Goal: Task Accomplishment & Management: Manage account settings

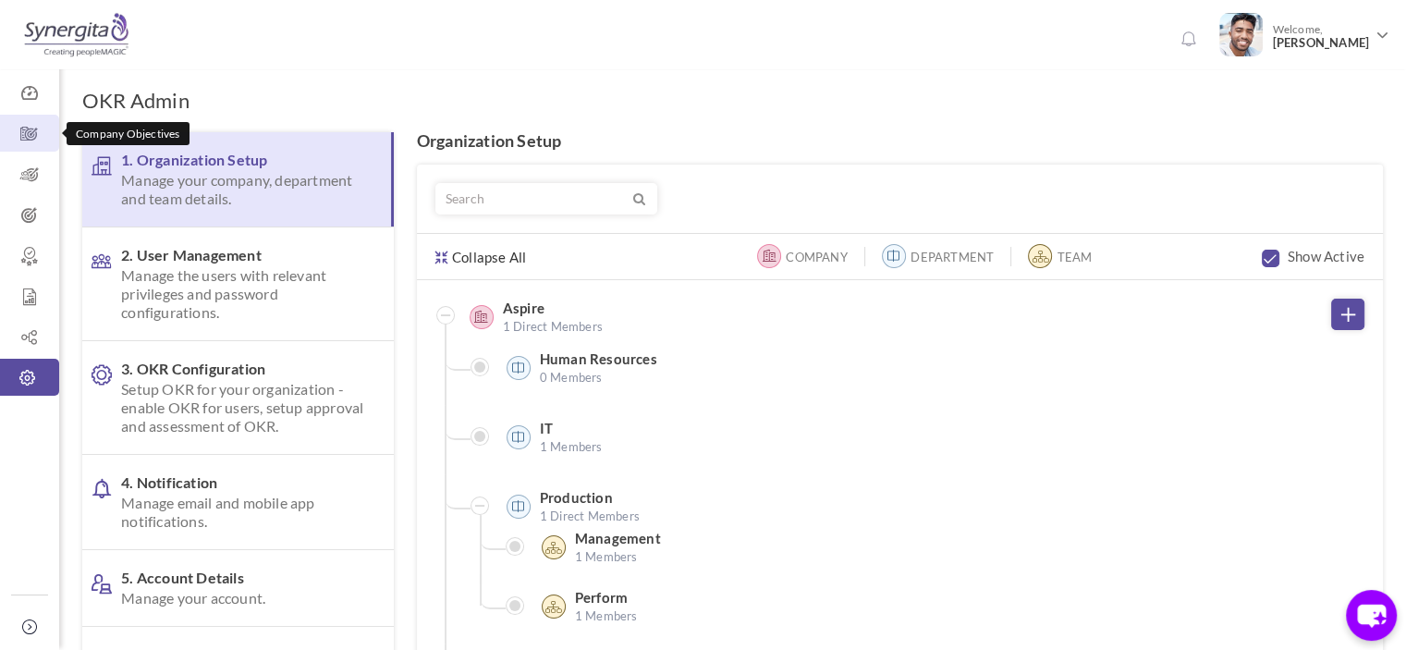
click at [18, 149] on link "Company Objectives" at bounding box center [29, 133] width 59 height 37
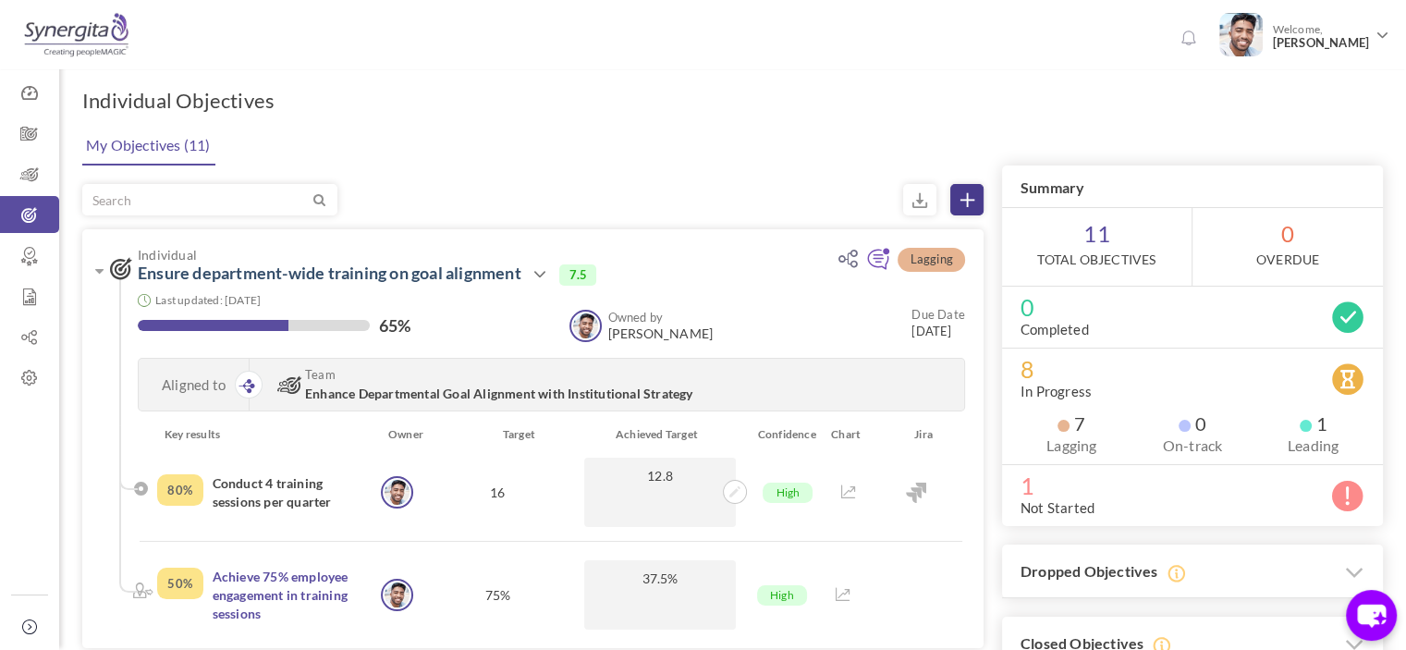
click at [971, 197] on icon at bounding box center [967, 200] width 14 height 14
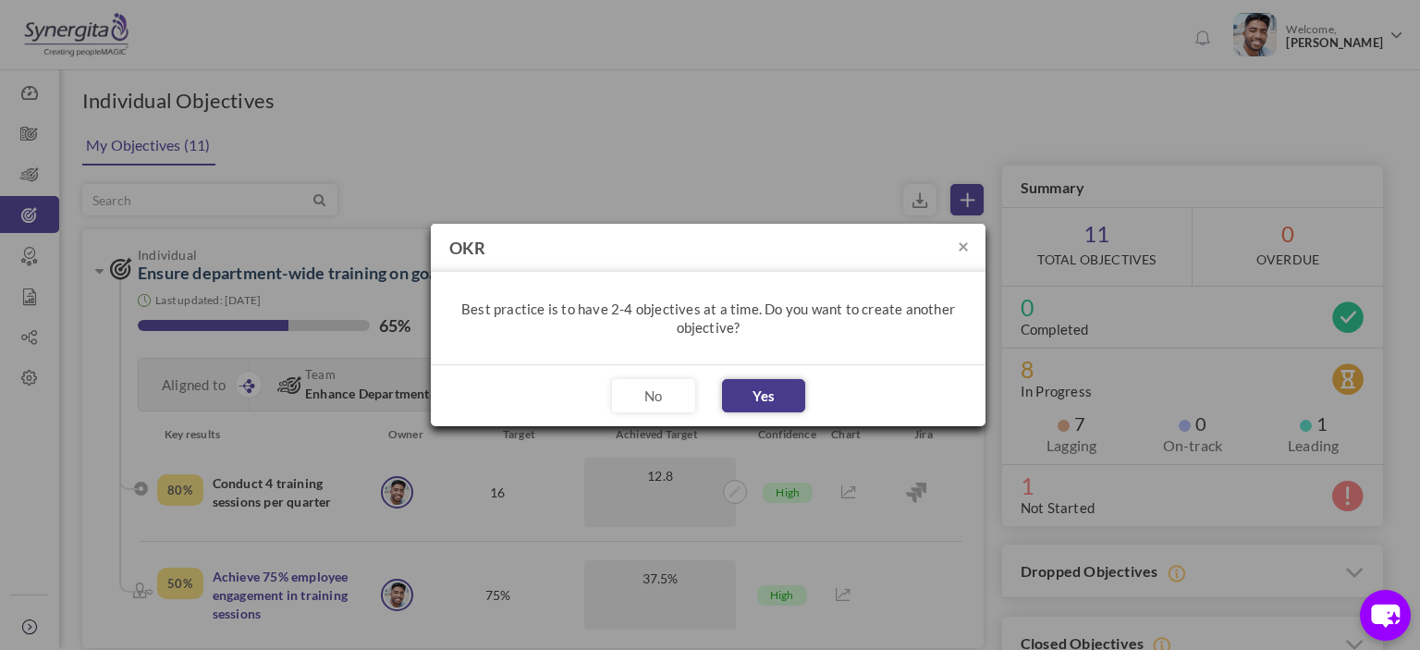
click at [745, 379] on button "Yes" at bounding box center [763, 395] width 83 height 33
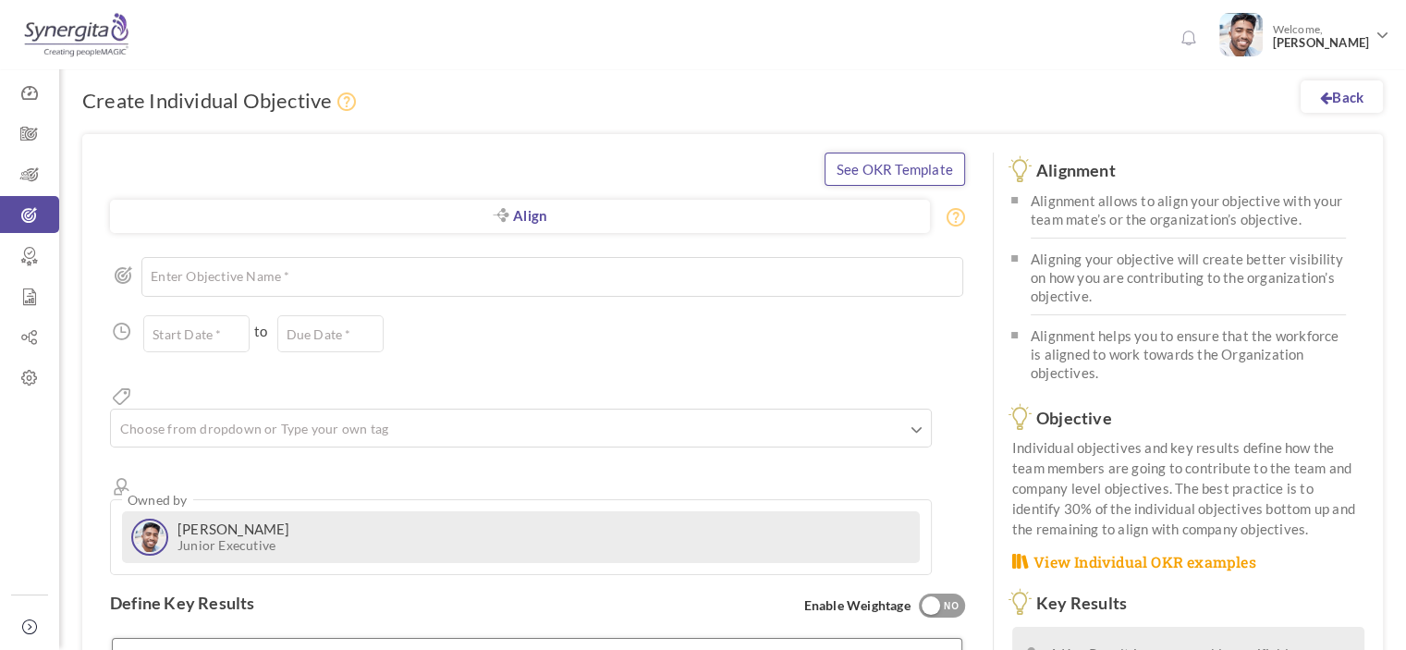
click at [888, 172] on link "See OKR Template" at bounding box center [894, 168] width 140 height 33
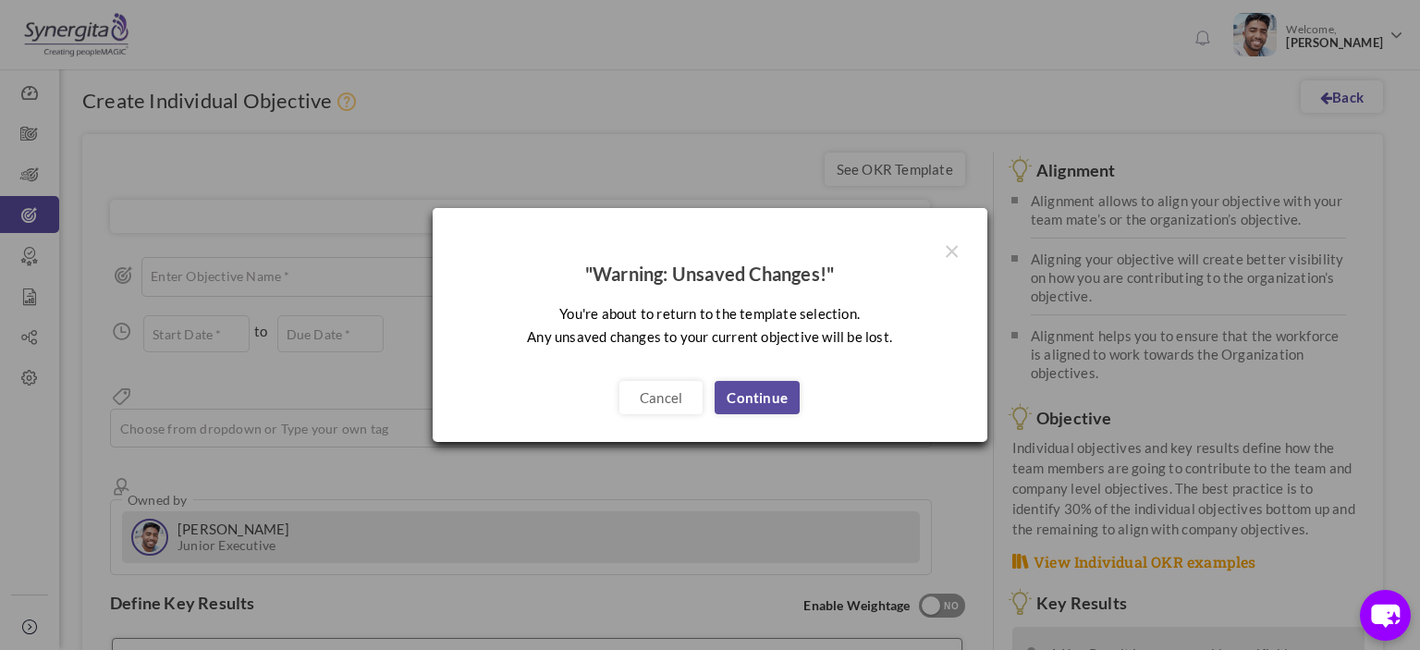
click at [959, 245] on div "× "Warning: Unsaved Changes!" You're about to return to the template selection.…" at bounding box center [710, 292] width 555 height 168
click at [945, 250] on button "×" at bounding box center [952, 250] width 16 height 28
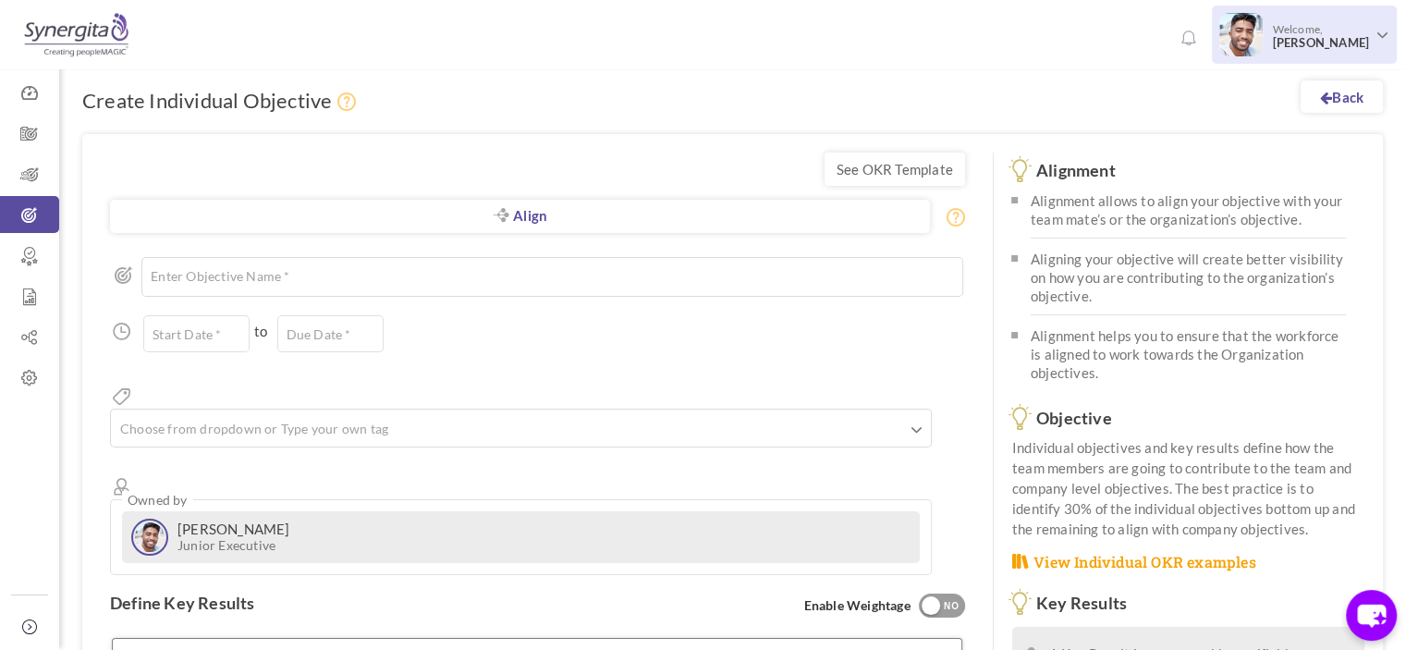
click at [1360, 28] on span "Welcome, Frank N" at bounding box center [1317, 36] width 111 height 46
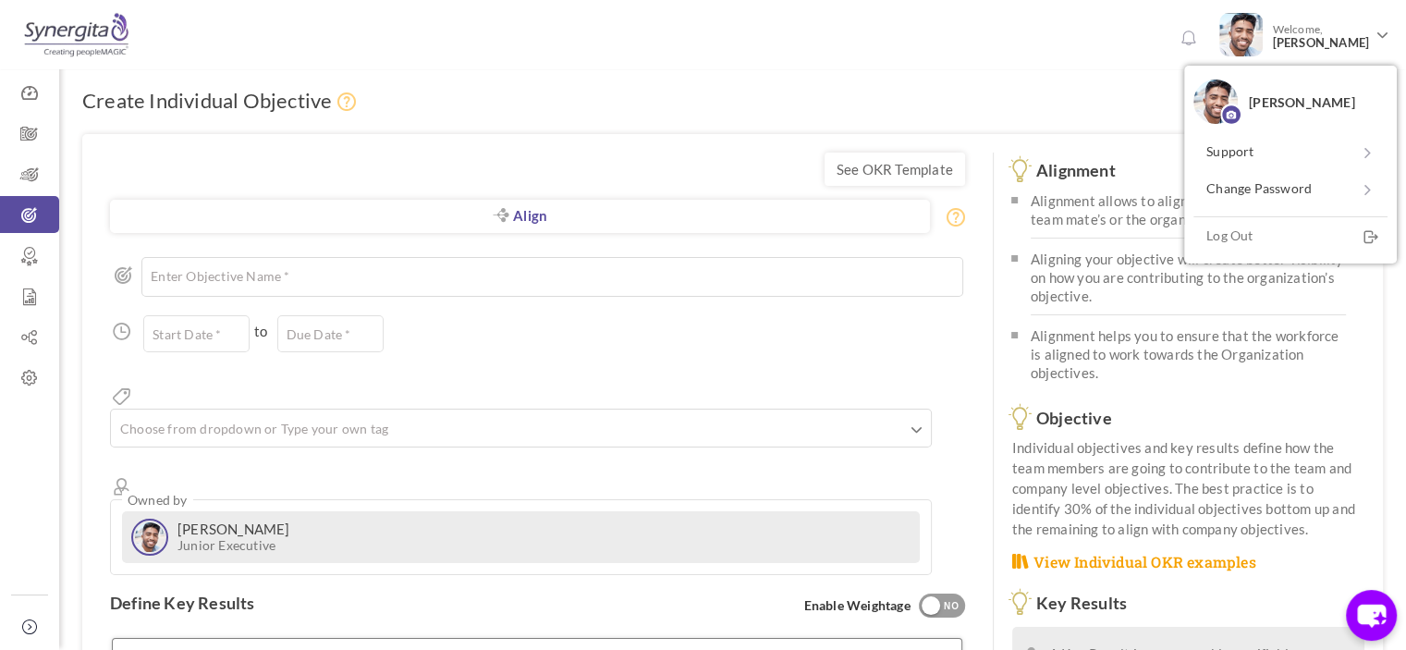
click at [824, 50] on div "0 Welcome, Frank N" at bounding box center [703, 32] width 1406 height 64
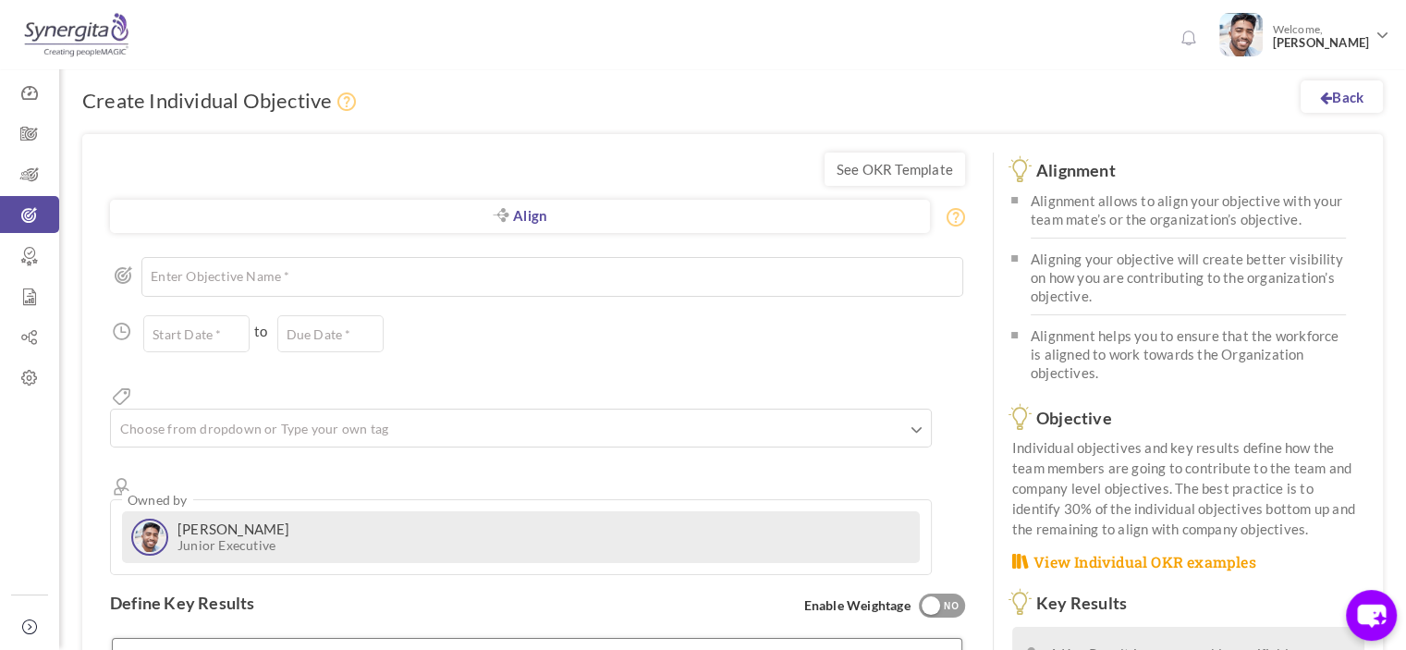
drag, startPoint x: 967, startPoint y: 6, endPoint x: 976, endPoint y: 48, distance: 42.6
click at [1332, 43] on span "Frank N" at bounding box center [1320, 43] width 97 height 14
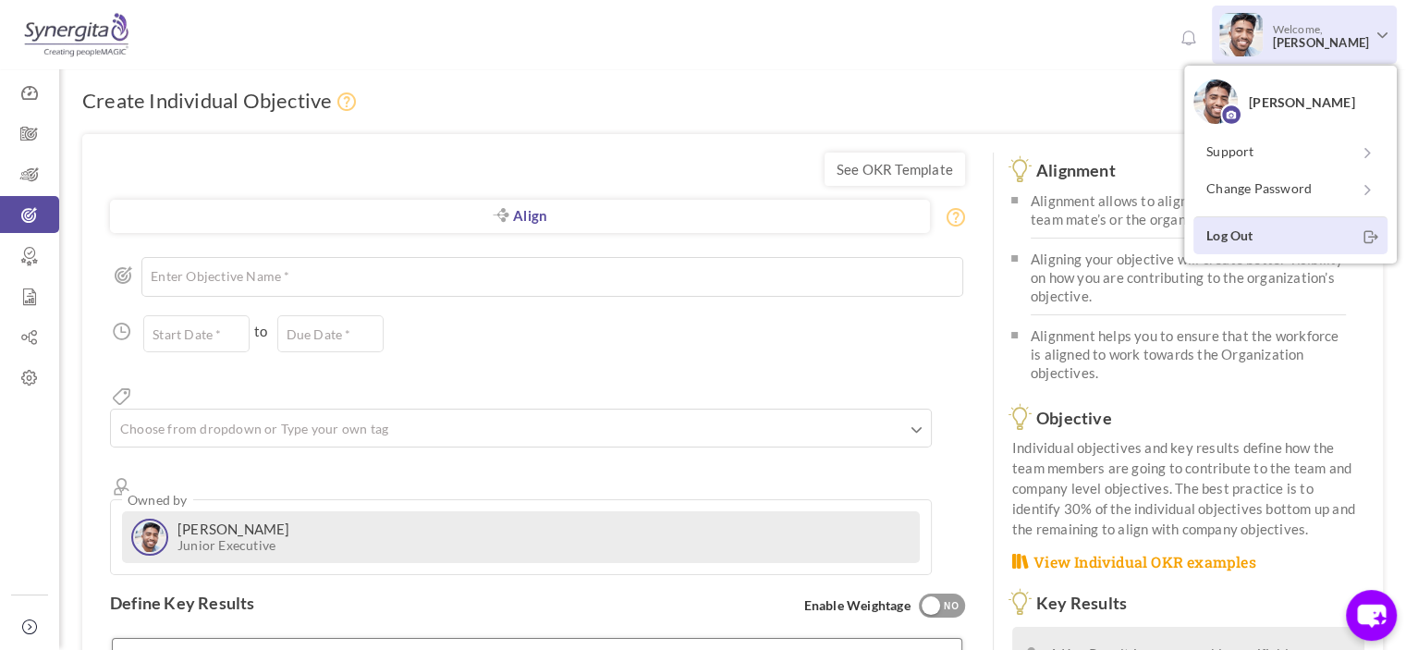
click at [1261, 240] on link "Log Out" at bounding box center [1290, 235] width 194 height 38
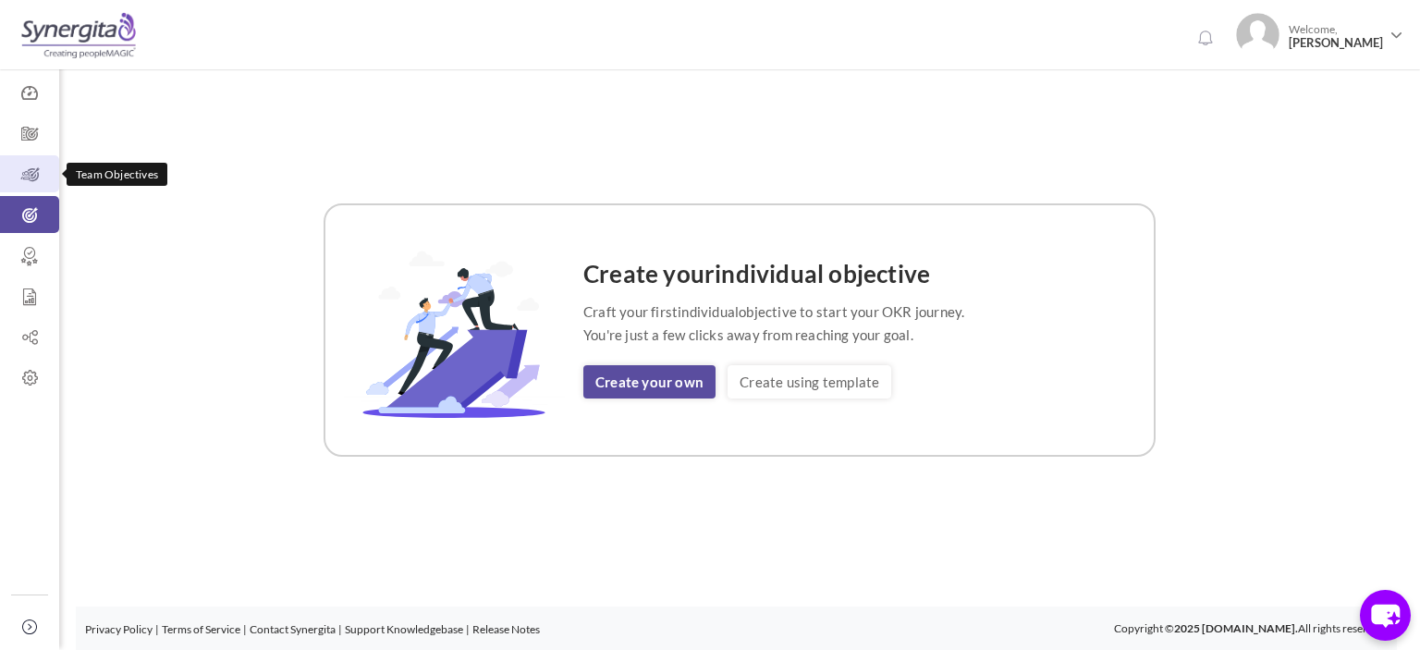
click at [37, 181] on icon at bounding box center [29, 174] width 59 height 18
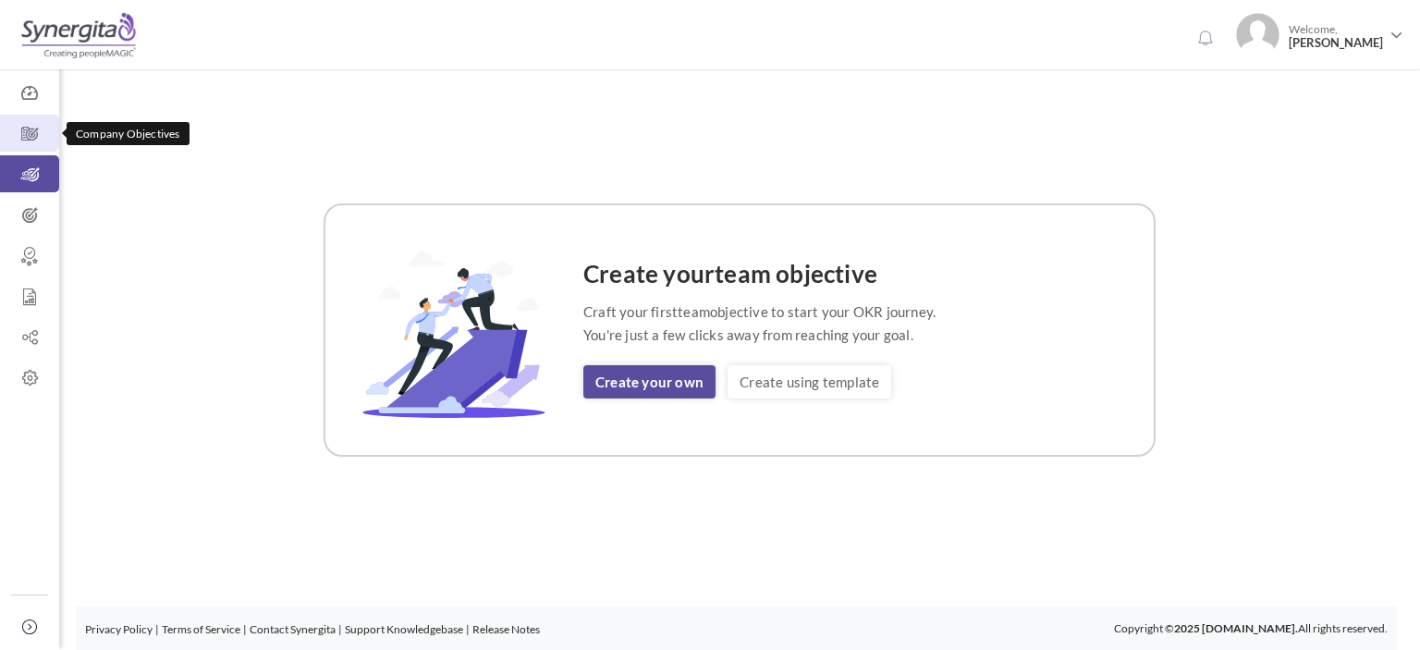
click at [16, 121] on link "Company Objectives" at bounding box center [29, 133] width 59 height 37
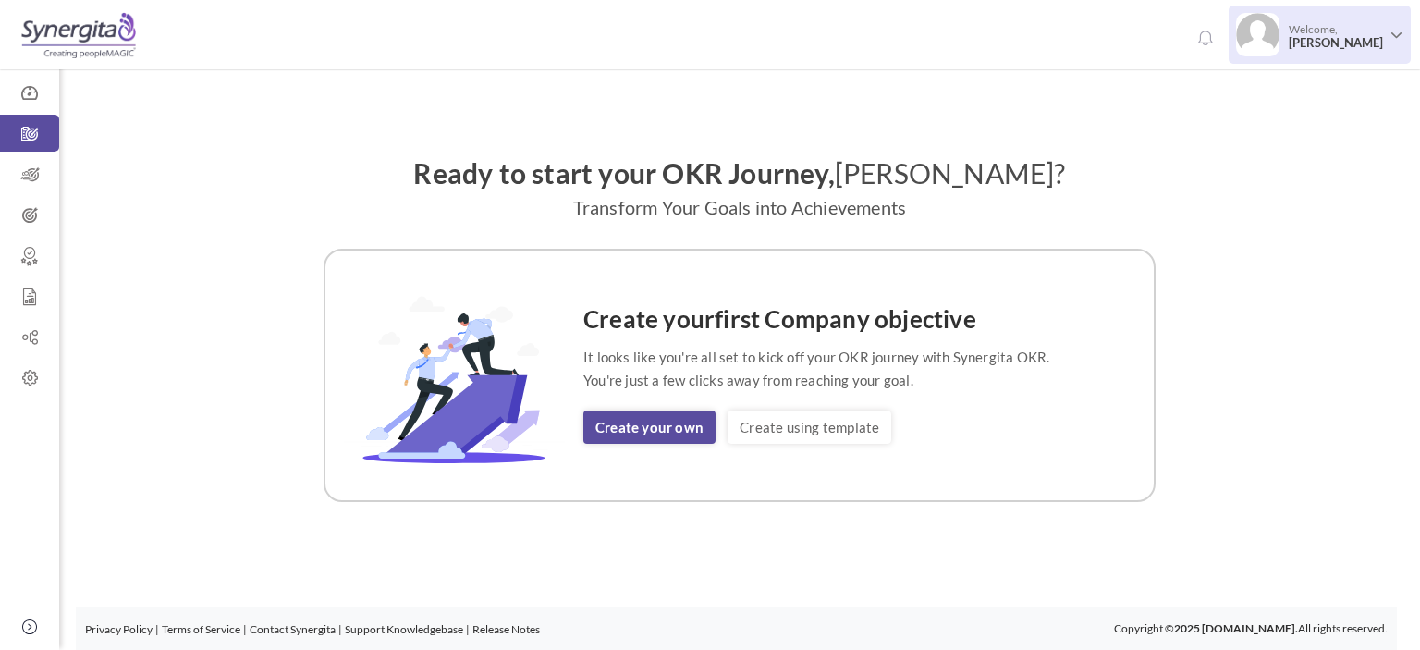
click at [1265, 60] on li "Welcome, Dan P Dan P Support Change Password Log Out" at bounding box center [1319, 35] width 182 height 58
click at [1279, 40] on img at bounding box center [1257, 34] width 43 height 43
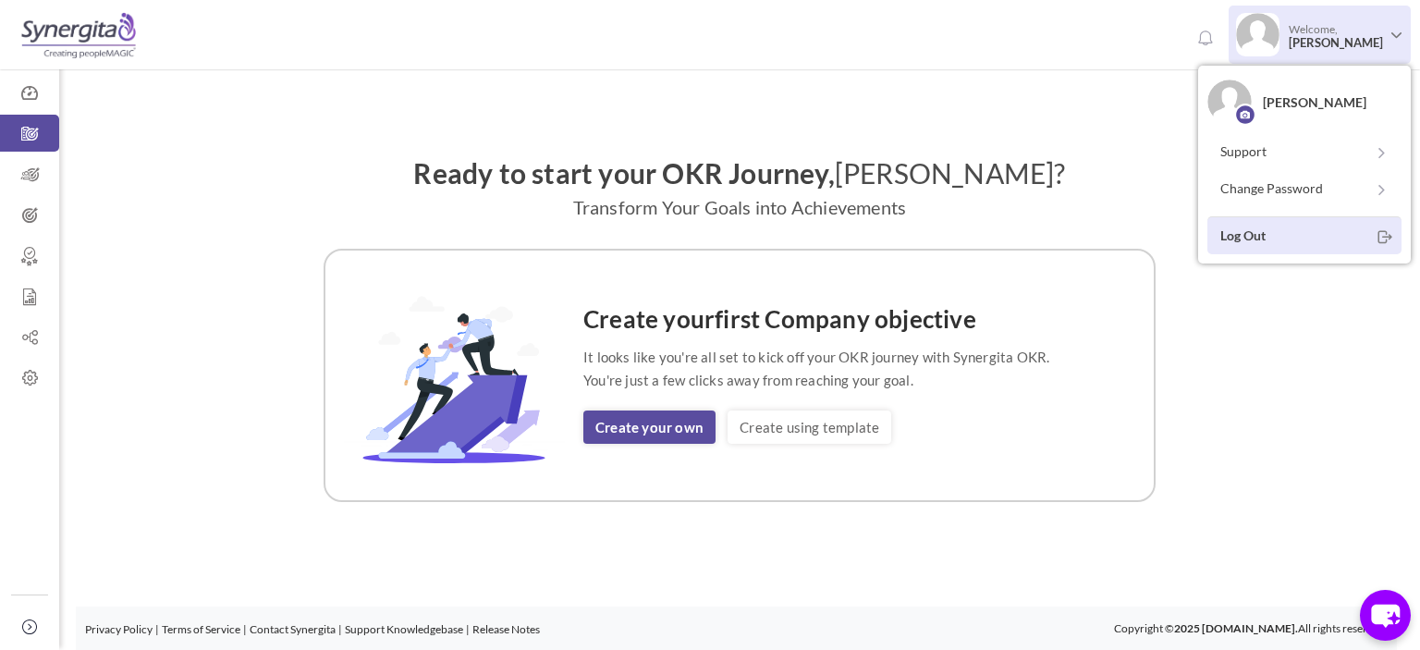
click at [1261, 242] on link "Log Out" at bounding box center [1304, 235] width 194 height 38
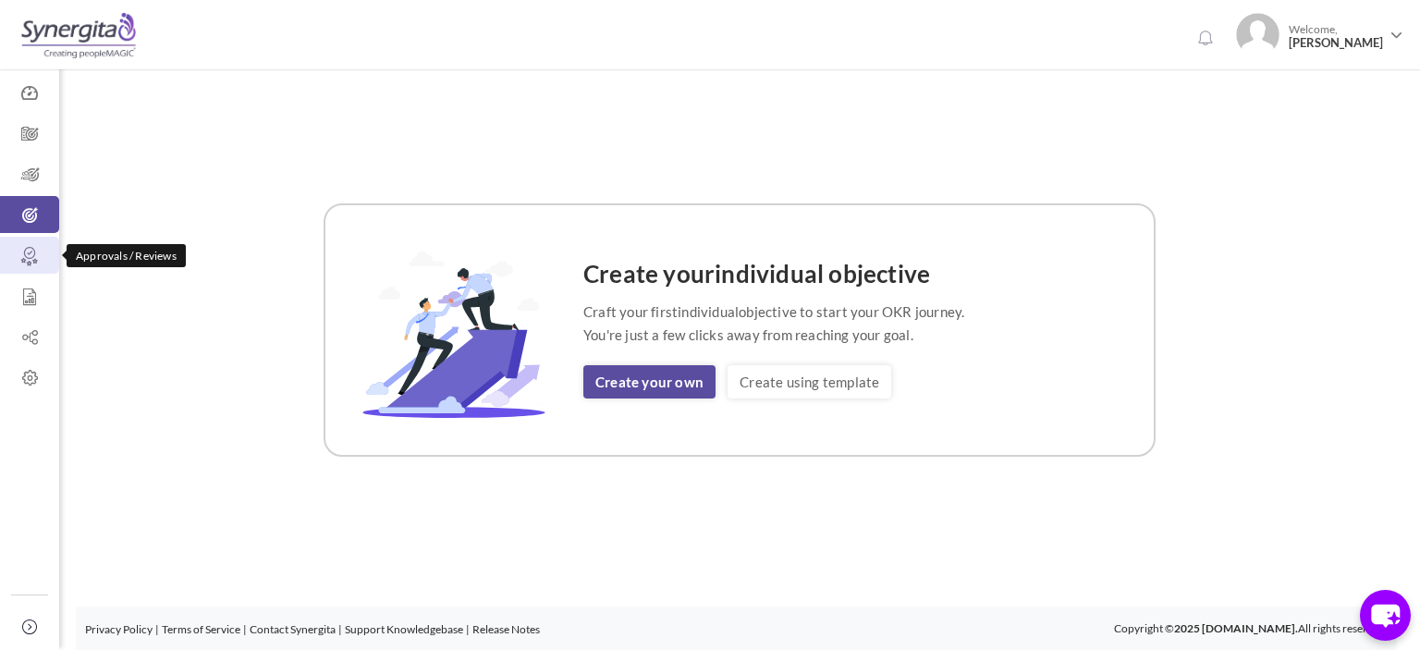
click at [11, 260] on icon at bounding box center [29, 256] width 59 height 18
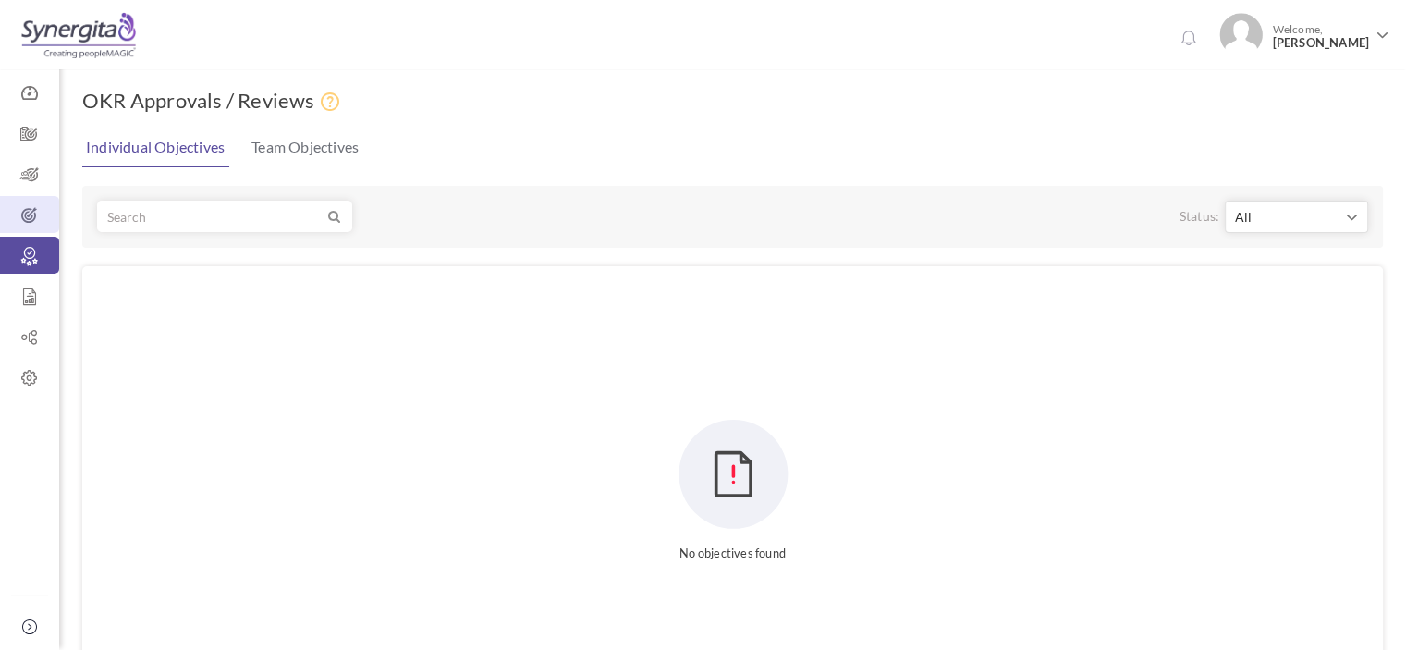
click at [24, 195] on li "Team Objectives" at bounding box center [29, 175] width 59 height 41
click at [24, 177] on icon at bounding box center [29, 174] width 59 height 18
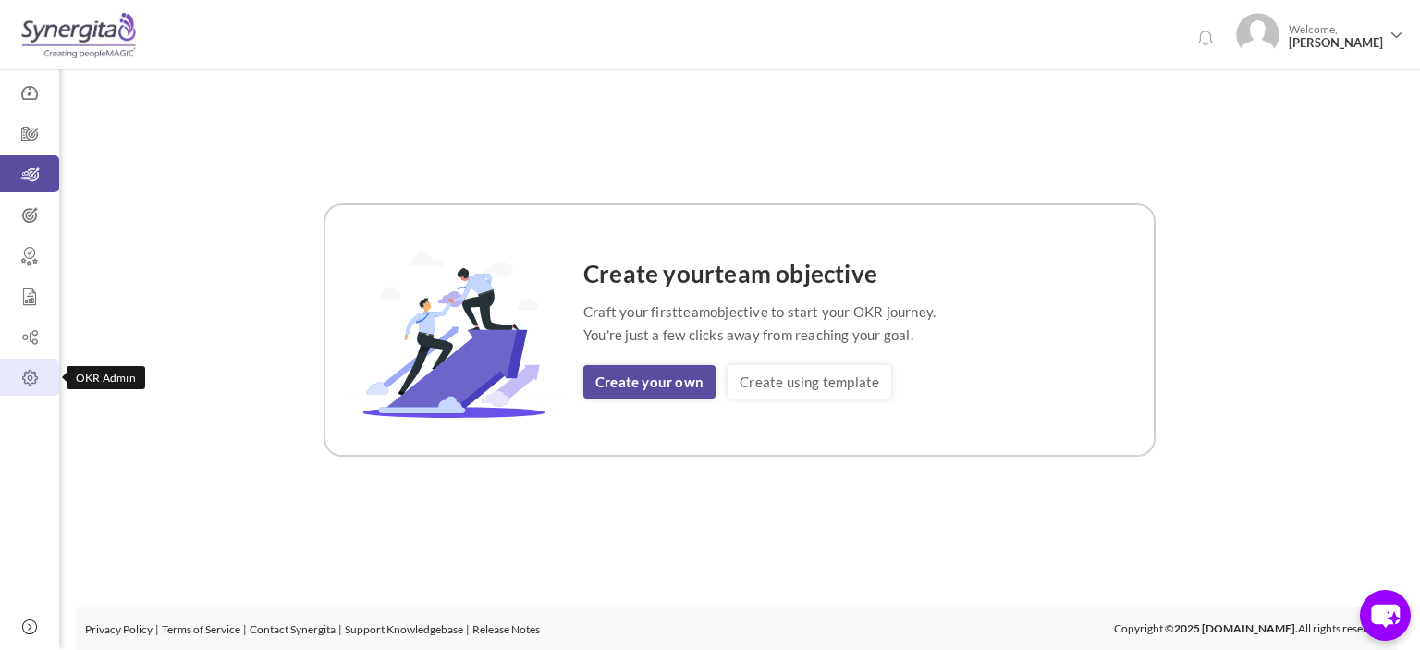
click at [31, 372] on icon at bounding box center [29, 378] width 59 height 18
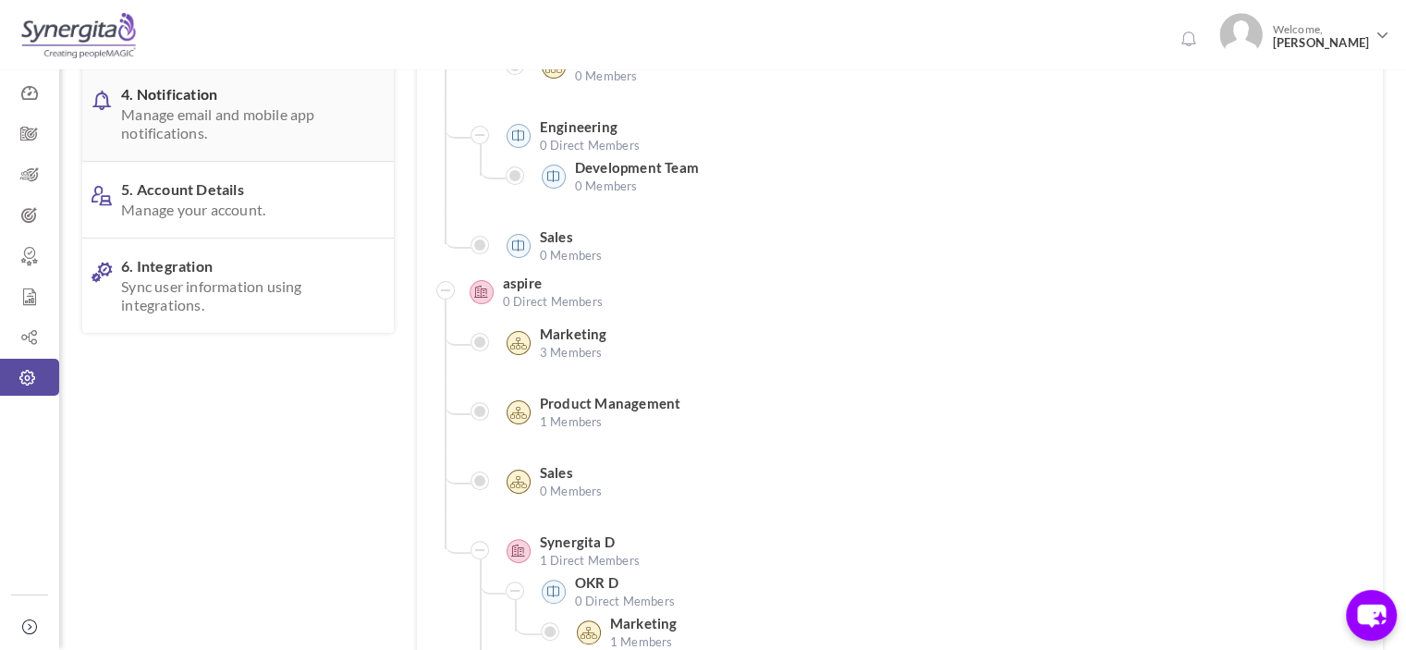
scroll to position [185, 0]
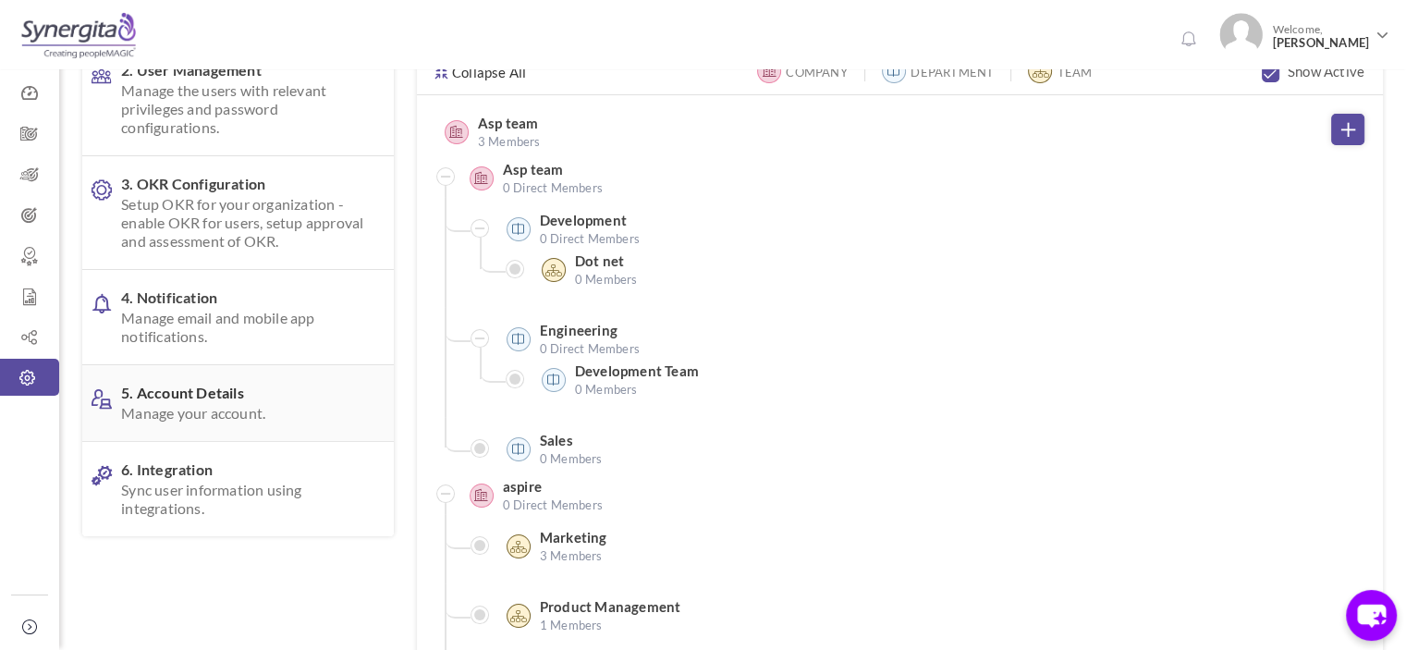
click at [183, 406] on span "Manage your account." at bounding box center [242, 413] width 243 height 18
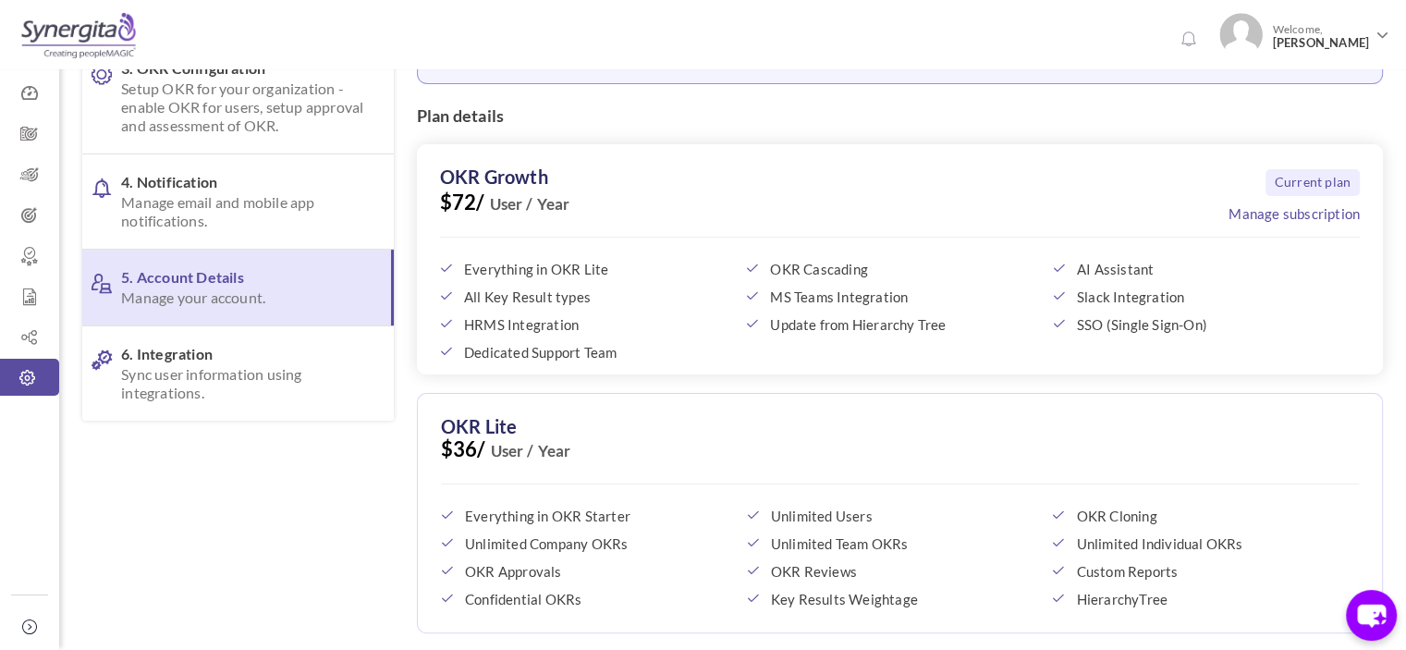
scroll to position [0, 0]
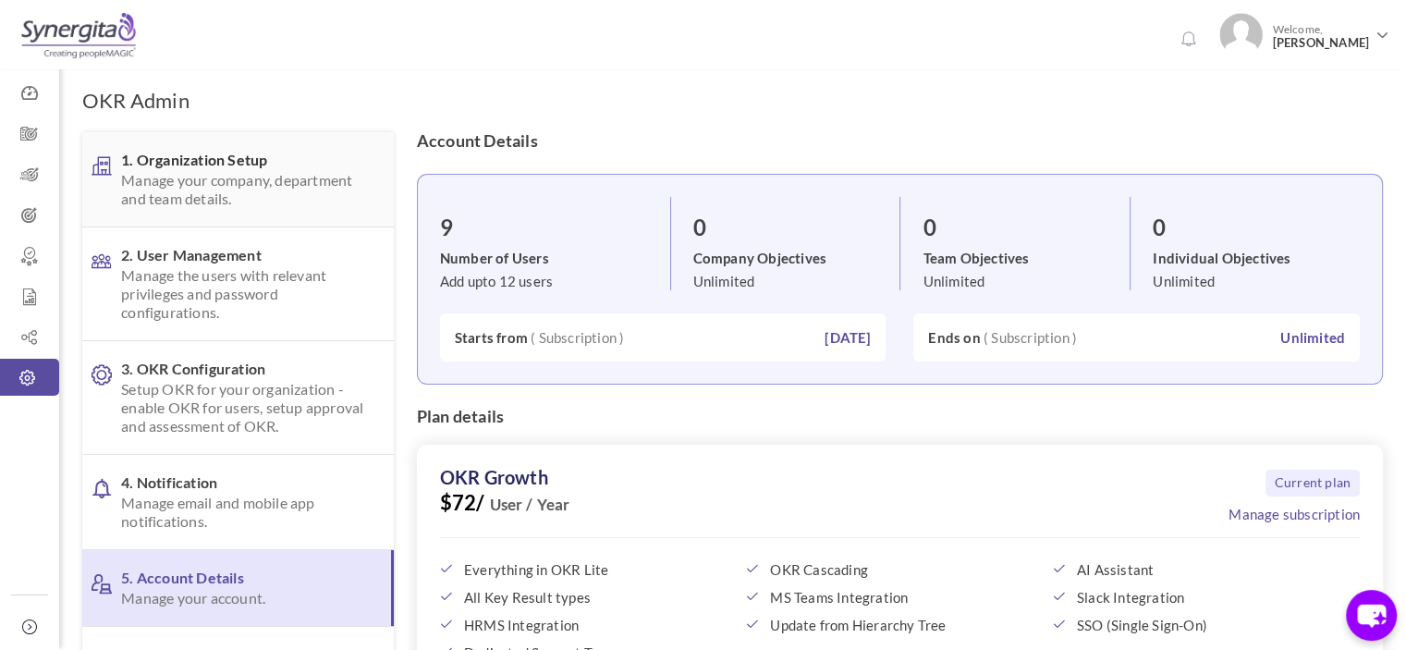
click at [222, 201] on span "Manage your company, department and team details." at bounding box center [242, 189] width 243 height 37
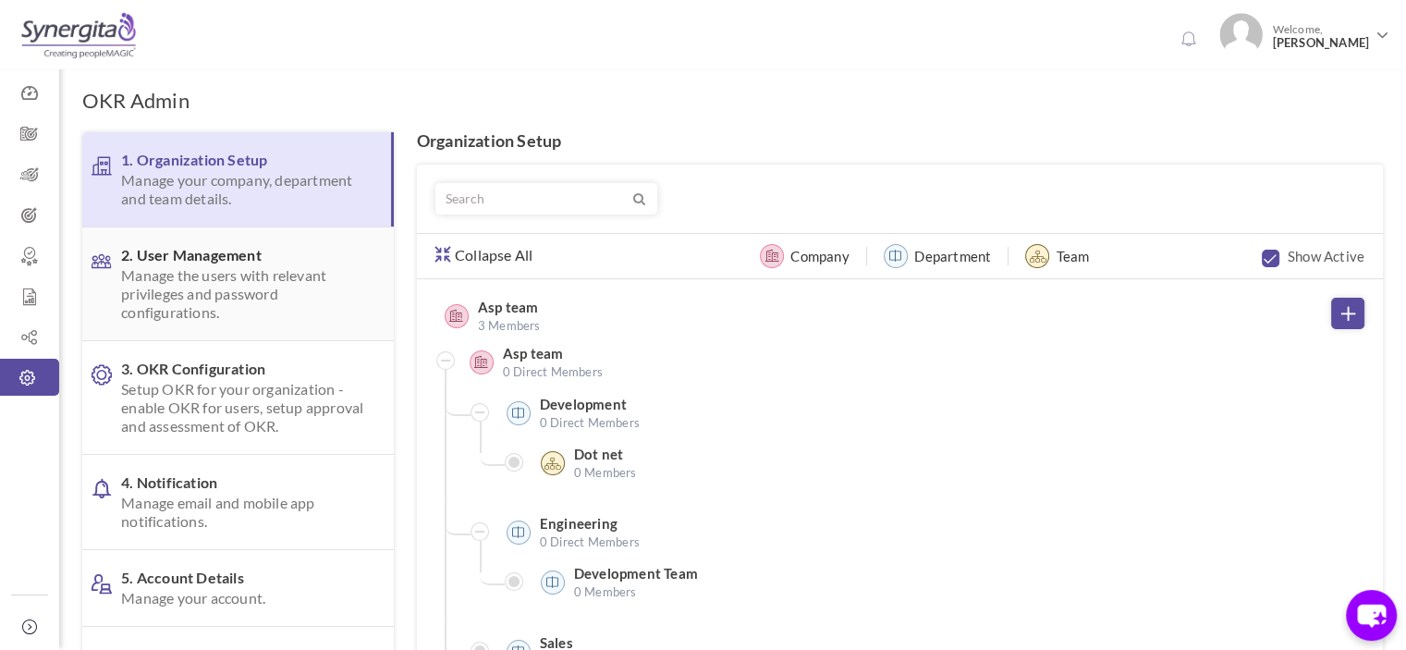
click at [303, 263] on span "2. User Management Manage the users with relevant privileges and password confi…" at bounding box center [242, 284] width 243 height 76
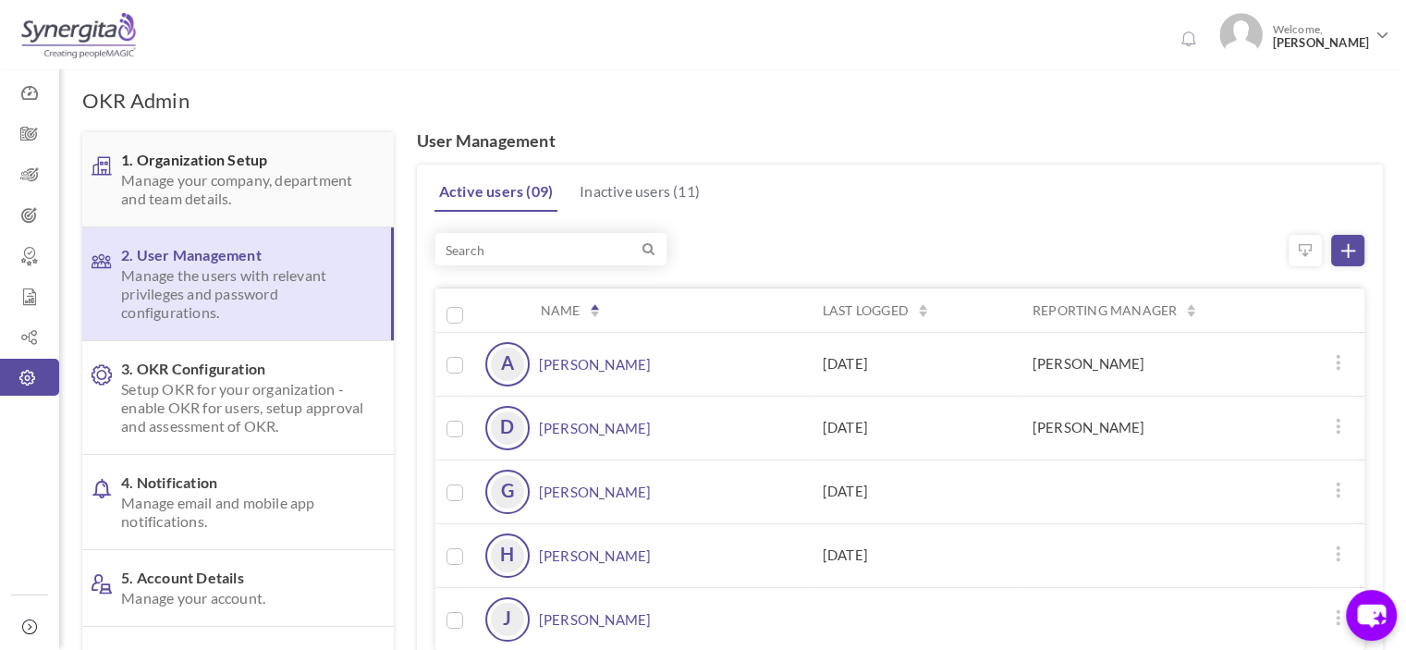
click at [212, 162] on span "1. Organization Setup Manage your company, department and team details." at bounding box center [242, 179] width 243 height 57
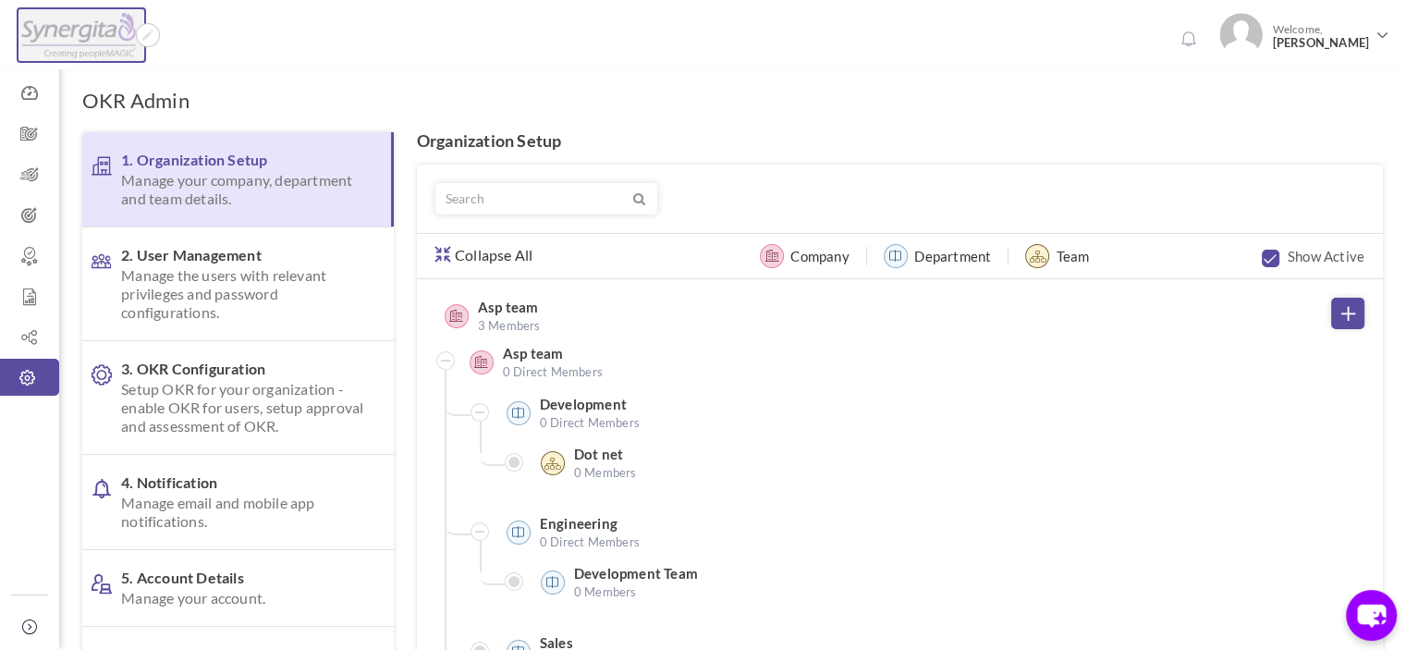
click at [103, 47] on img at bounding box center [78, 35] width 115 height 46
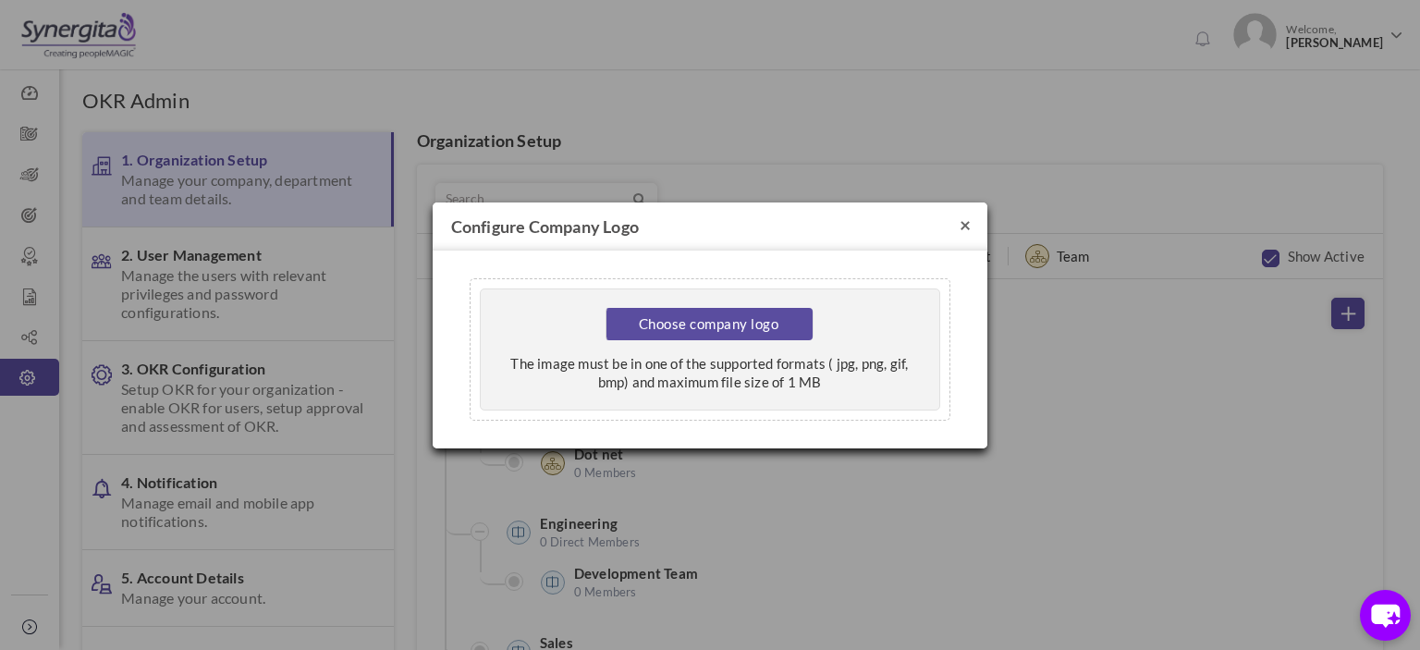
click at [960, 228] on button "×" at bounding box center [964, 223] width 11 height 19
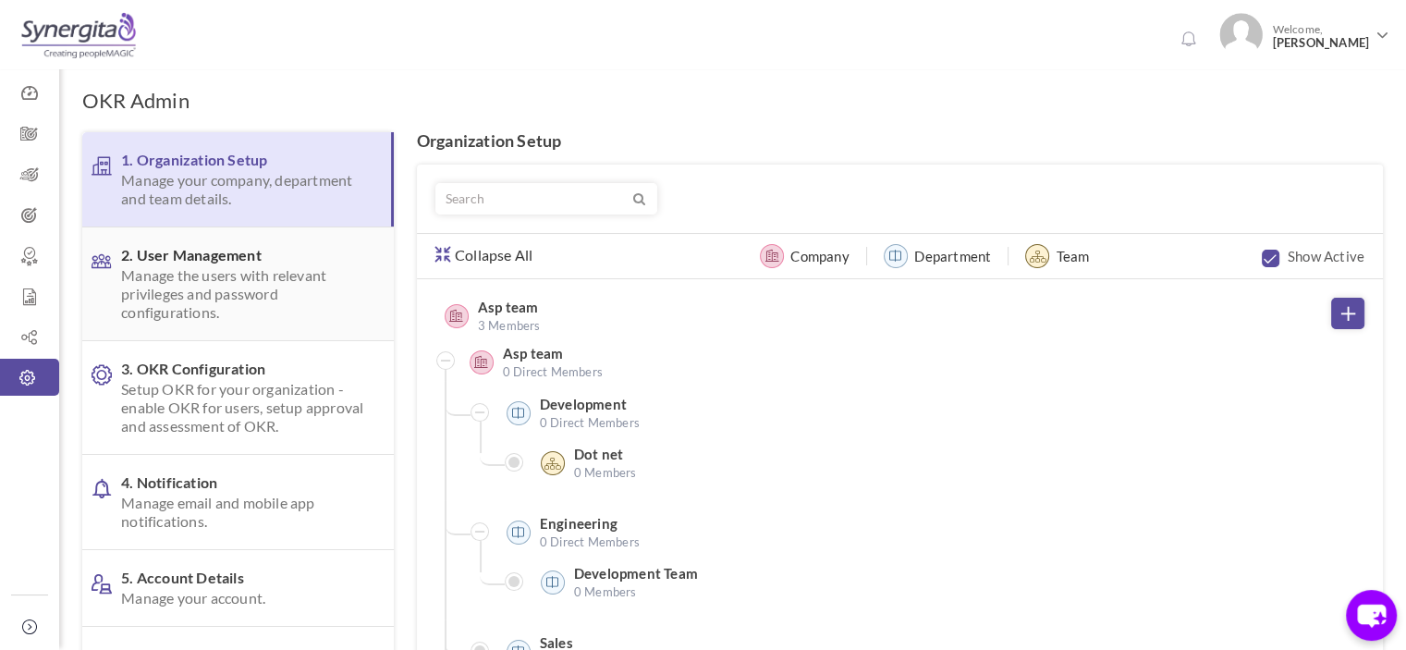
click at [233, 274] on span "Manage the users with relevant privileges and password configurations." at bounding box center [242, 293] width 243 height 55
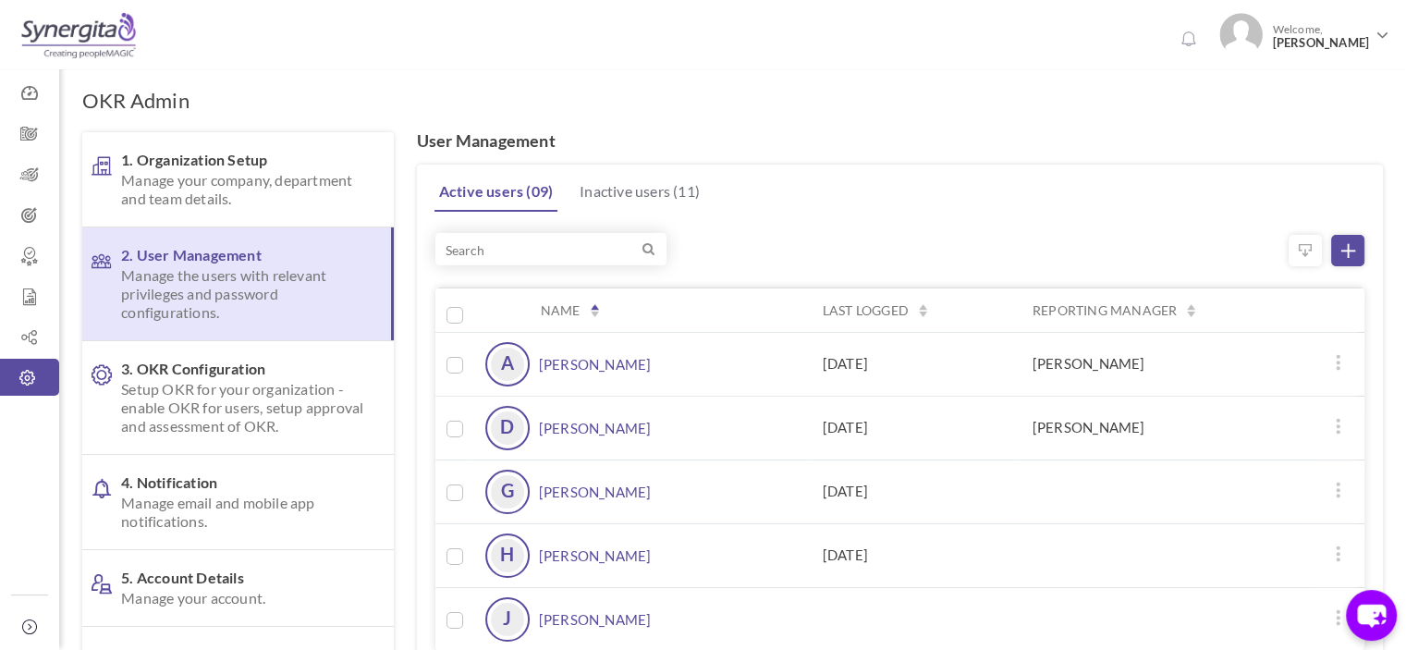
scroll to position [92, 0]
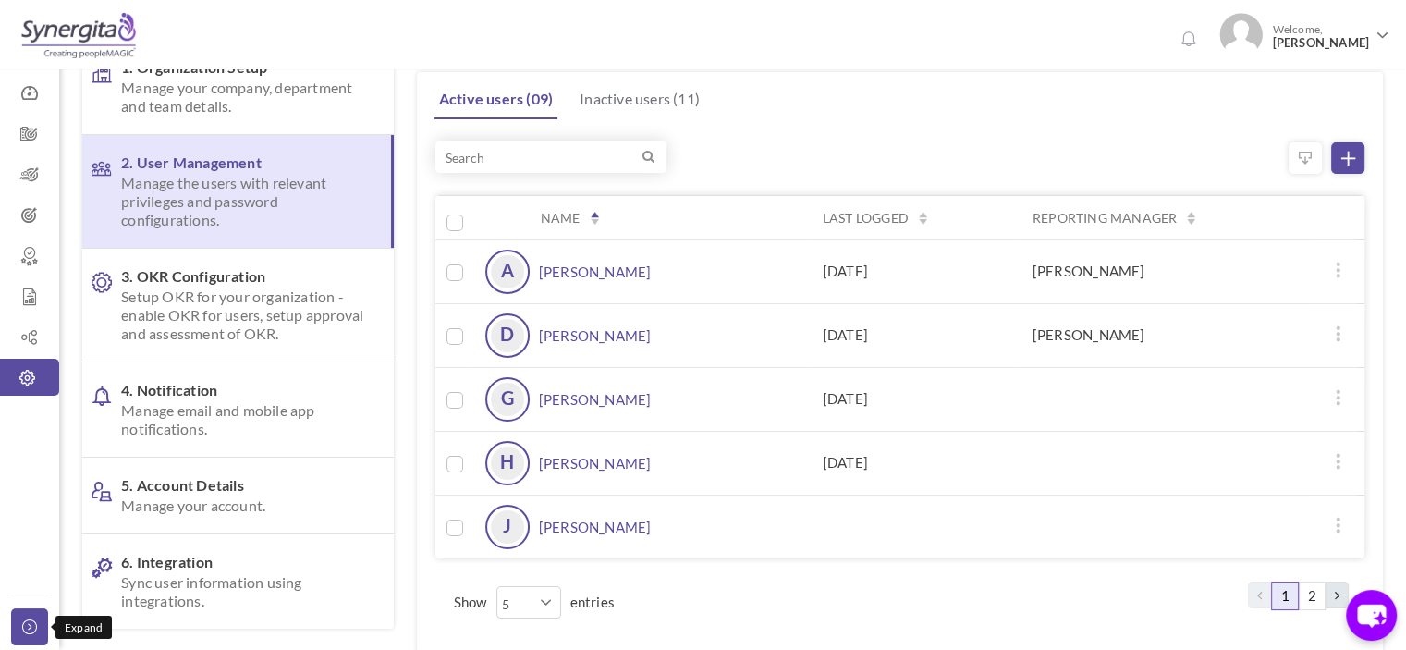
click at [25, 638] on link "Collapse" at bounding box center [29, 626] width 37 height 37
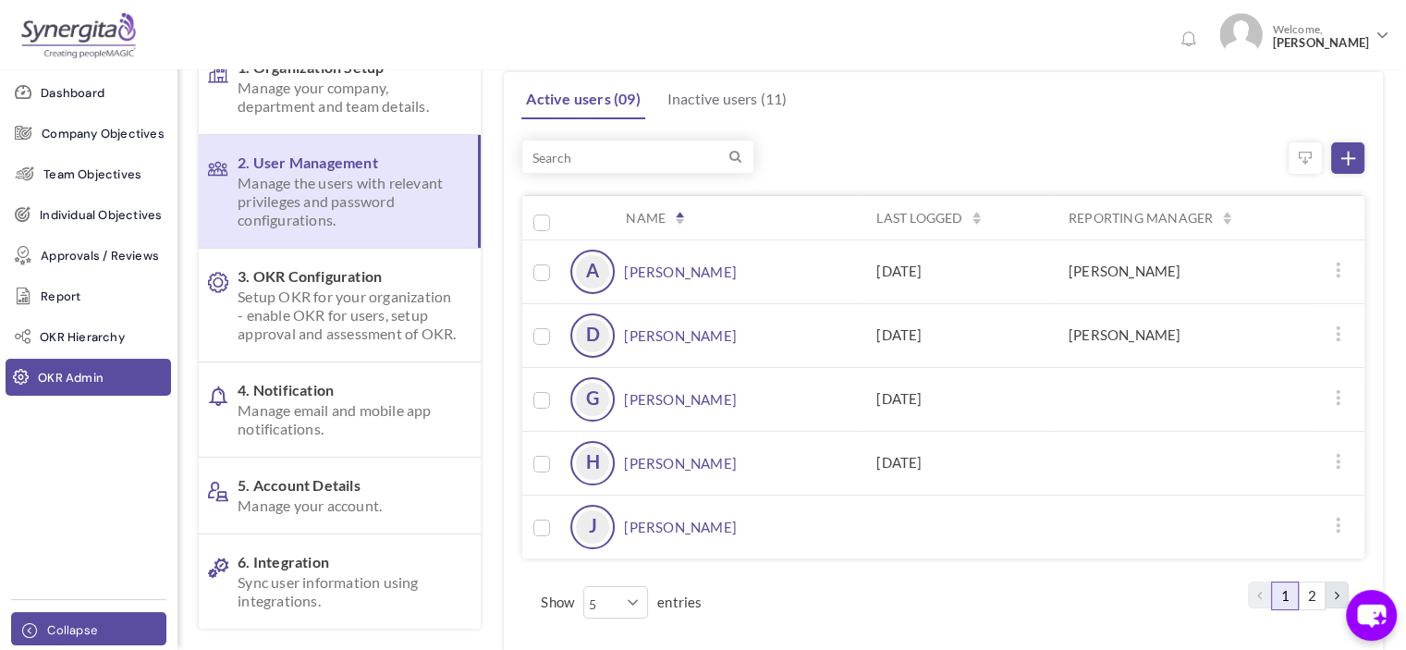
click at [48, 623] on span "Collapse" at bounding box center [72, 630] width 50 height 18
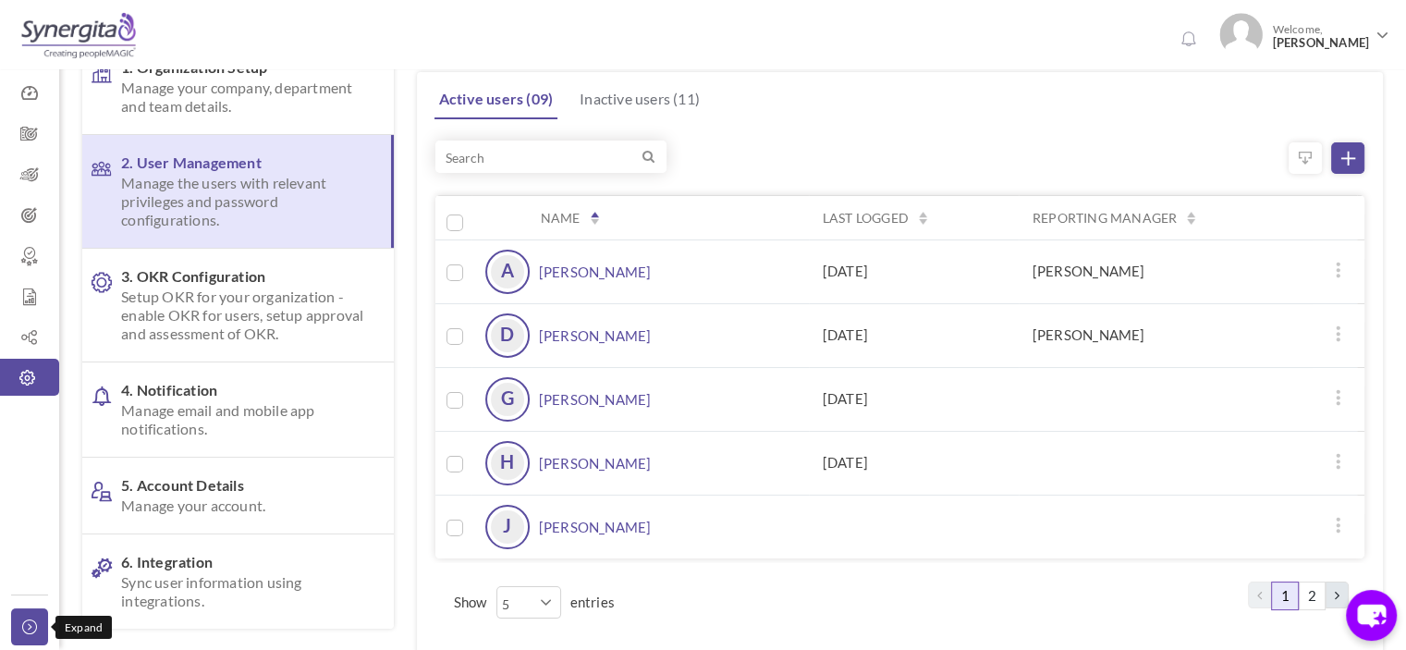
click at [38, 624] on icon at bounding box center [33, 626] width 22 height 15
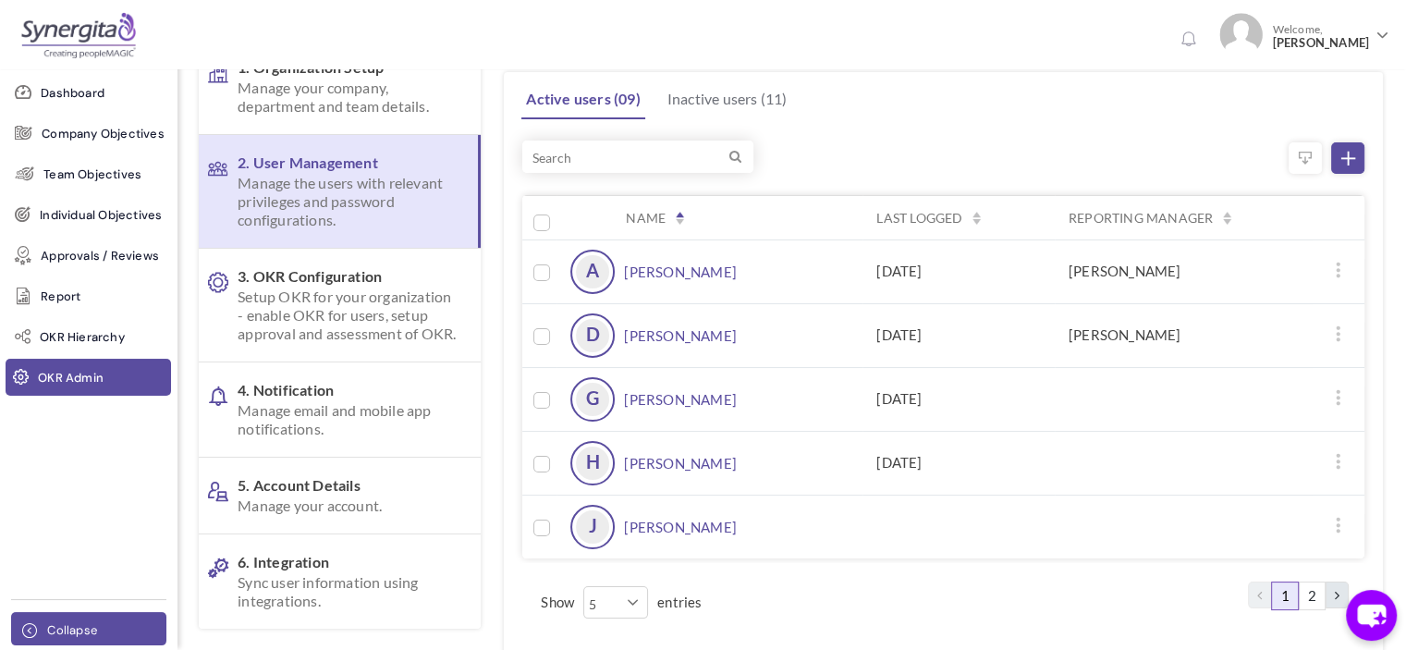
click at [38, 624] on icon at bounding box center [33, 630] width 22 height 15
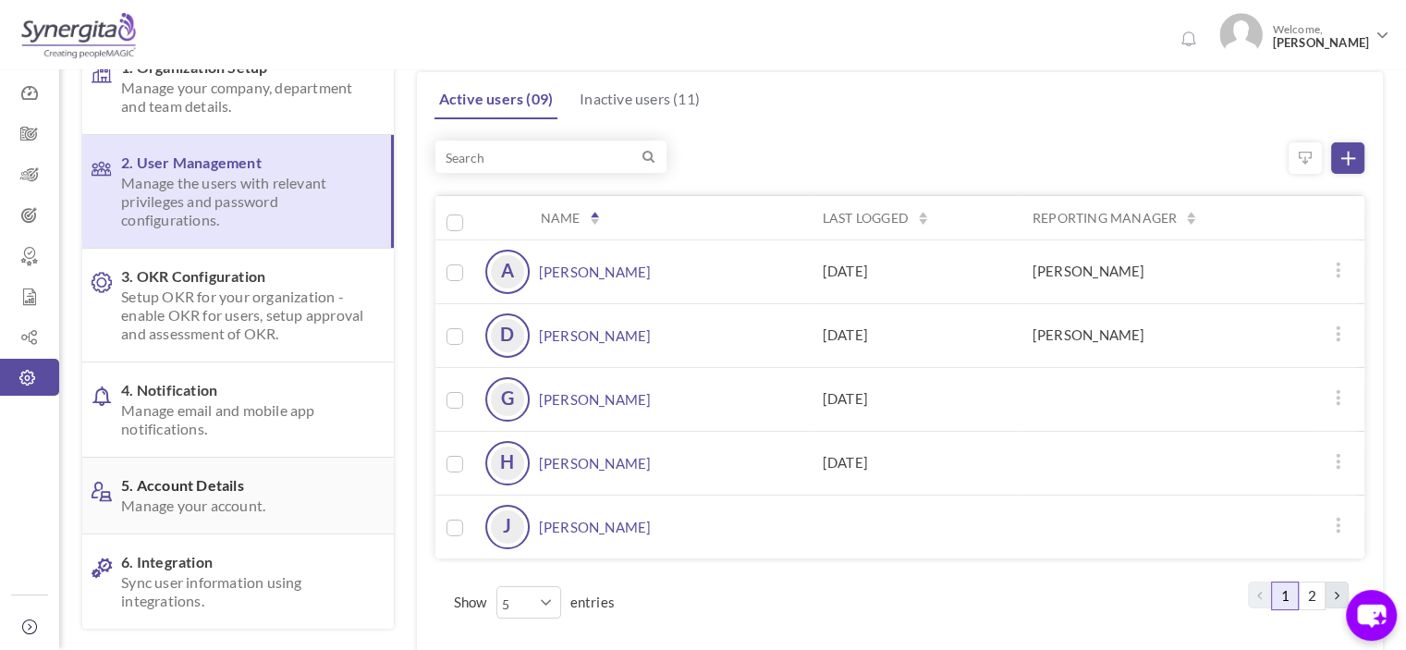
scroll to position [0, 0]
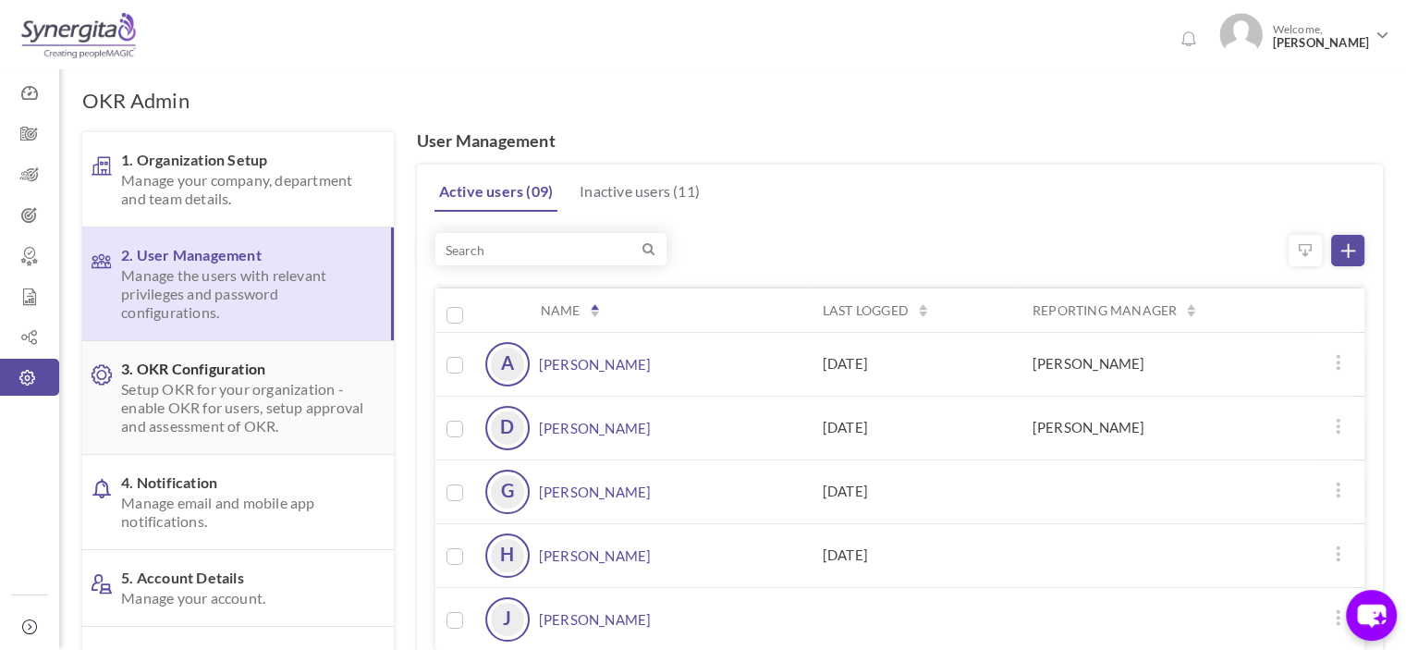
click at [233, 397] on span "Setup OKR for your organization - enable OKR for users, setup approval and asse…" at bounding box center [242, 407] width 243 height 55
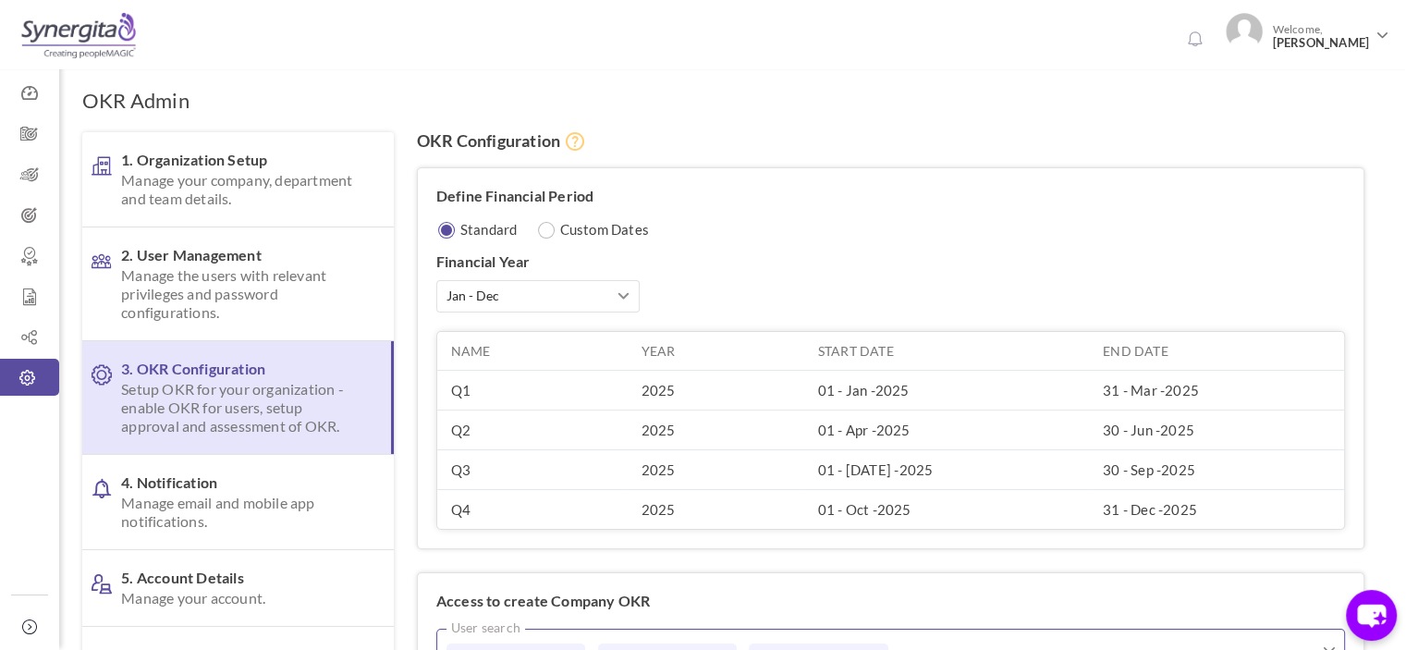
click at [863, 285] on div "Financial Year Jan - Dec Apr - Mar Jan - Dec Jan - Dec Apr - Mar Name Year Star…" at bounding box center [890, 390] width 908 height 277
click at [11, 178] on icon at bounding box center [29, 174] width 59 height 18
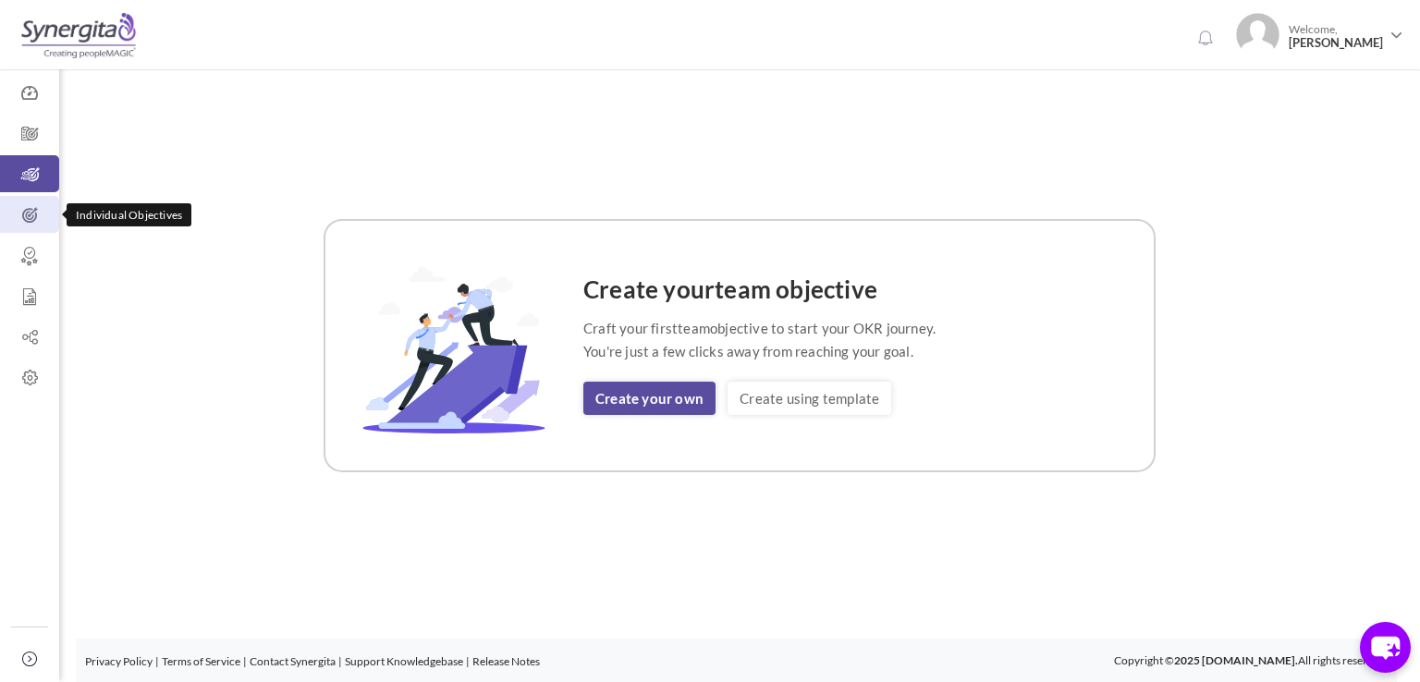
click at [37, 210] on icon at bounding box center [29, 215] width 59 height 18
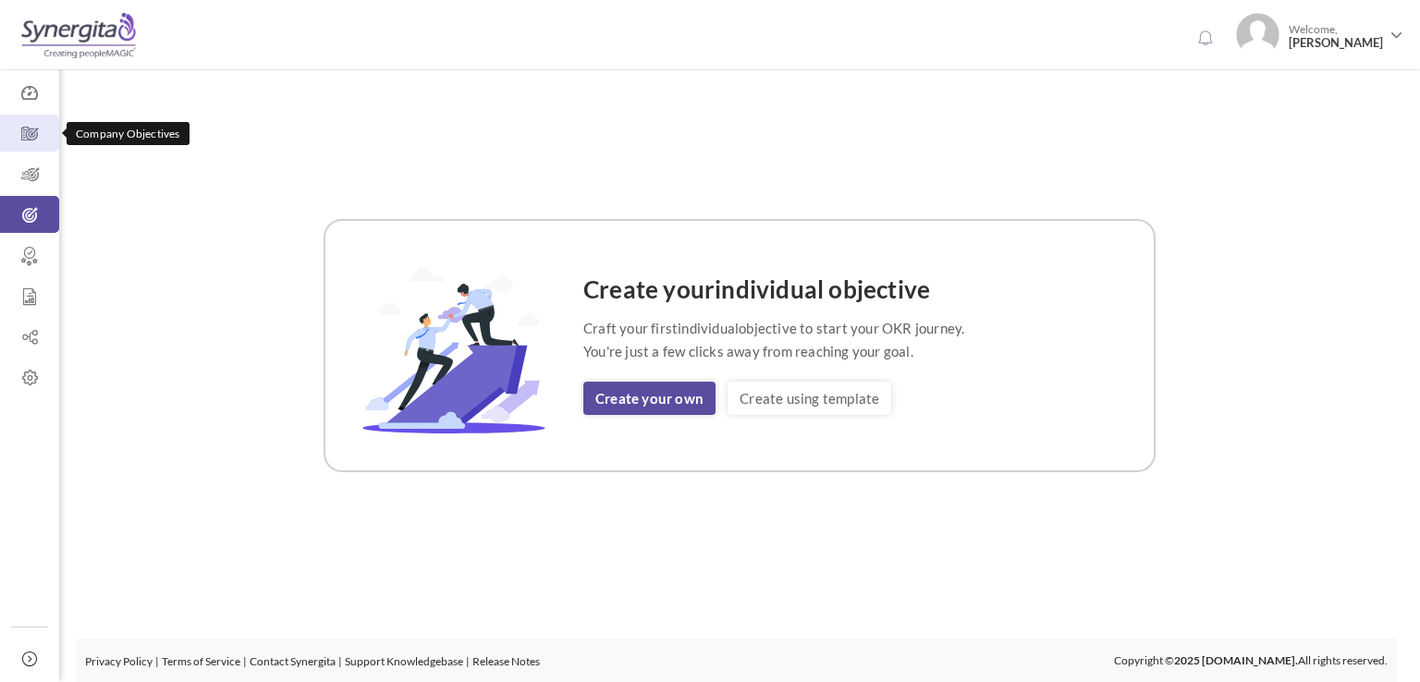
click at [36, 125] on icon at bounding box center [29, 134] width 59 height 18
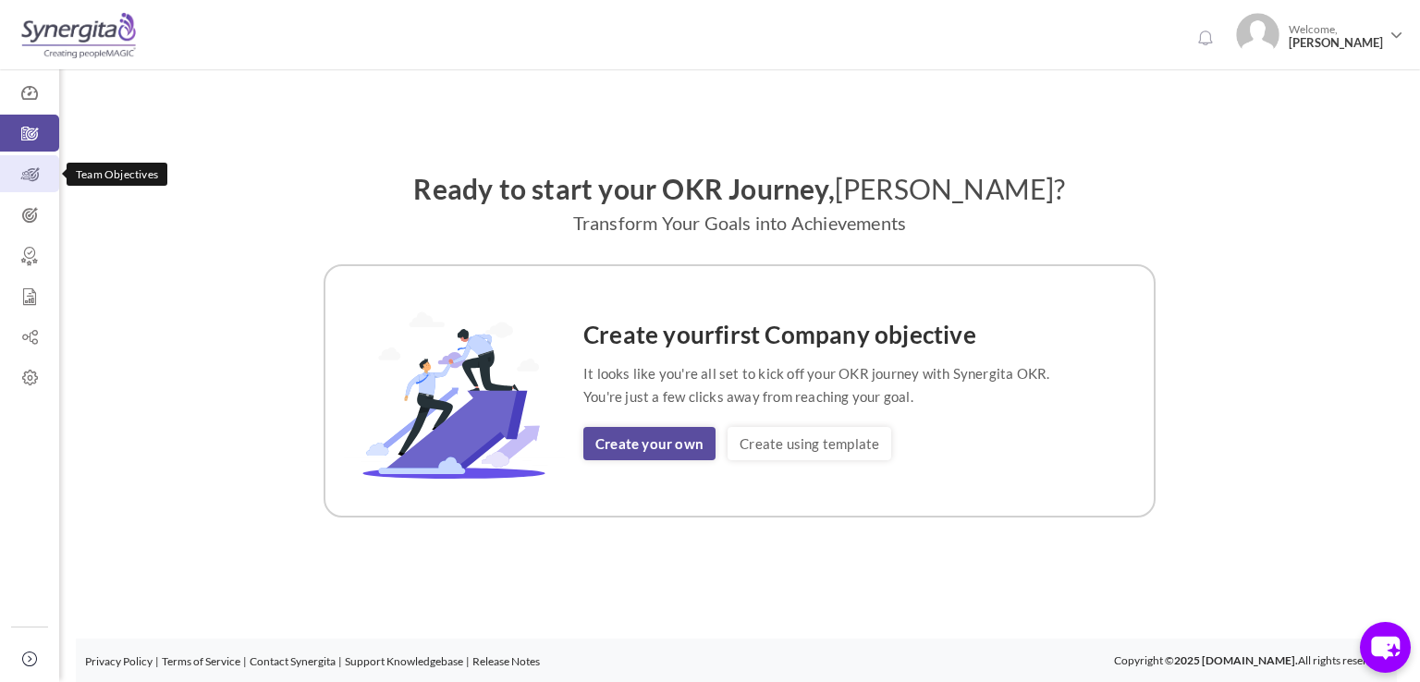
click at [22, 181] on icon at bounding box center [29, 174] width 59 height 18
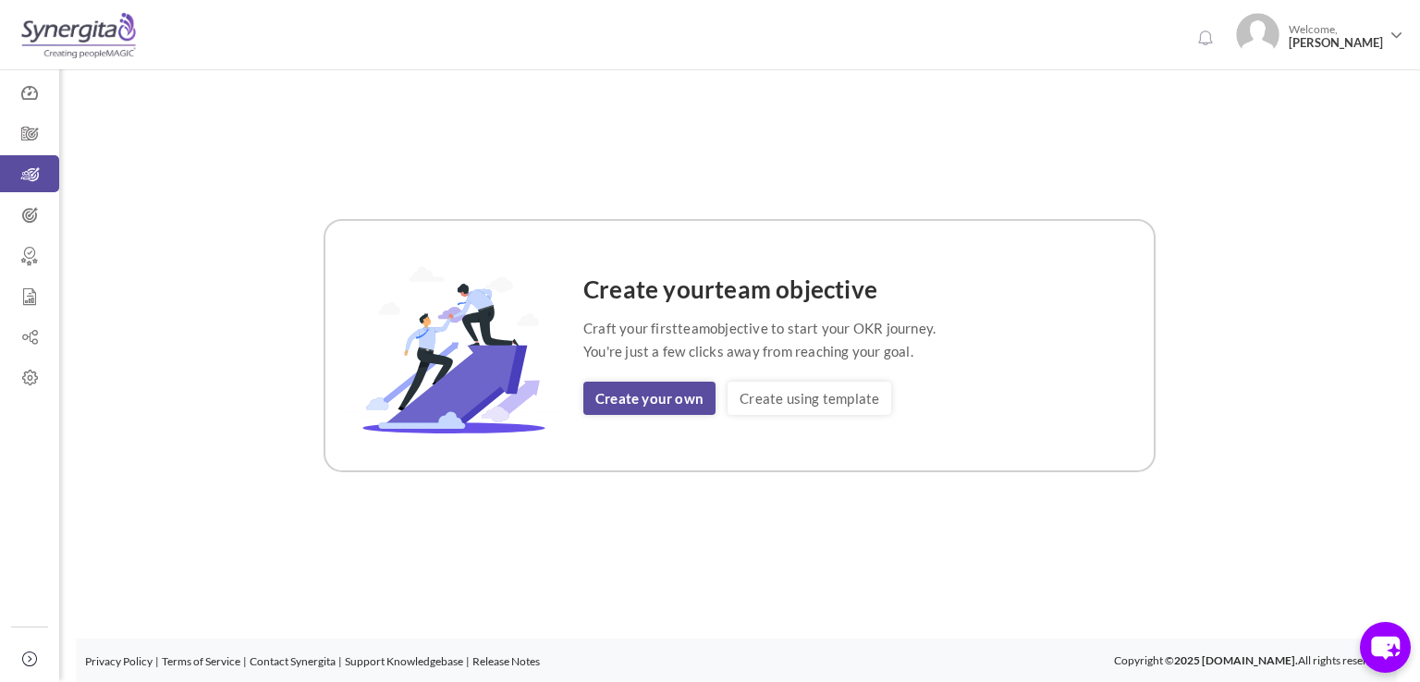
click at [935, 515] on div "Create your team objective Craft your first team objective to start your OKR jo…" at bounding box center [739, 345] width 1314 height 553
click at [18, 203] on link "Individual Objectives" at bounding box center [29, 214] width 59 height 37
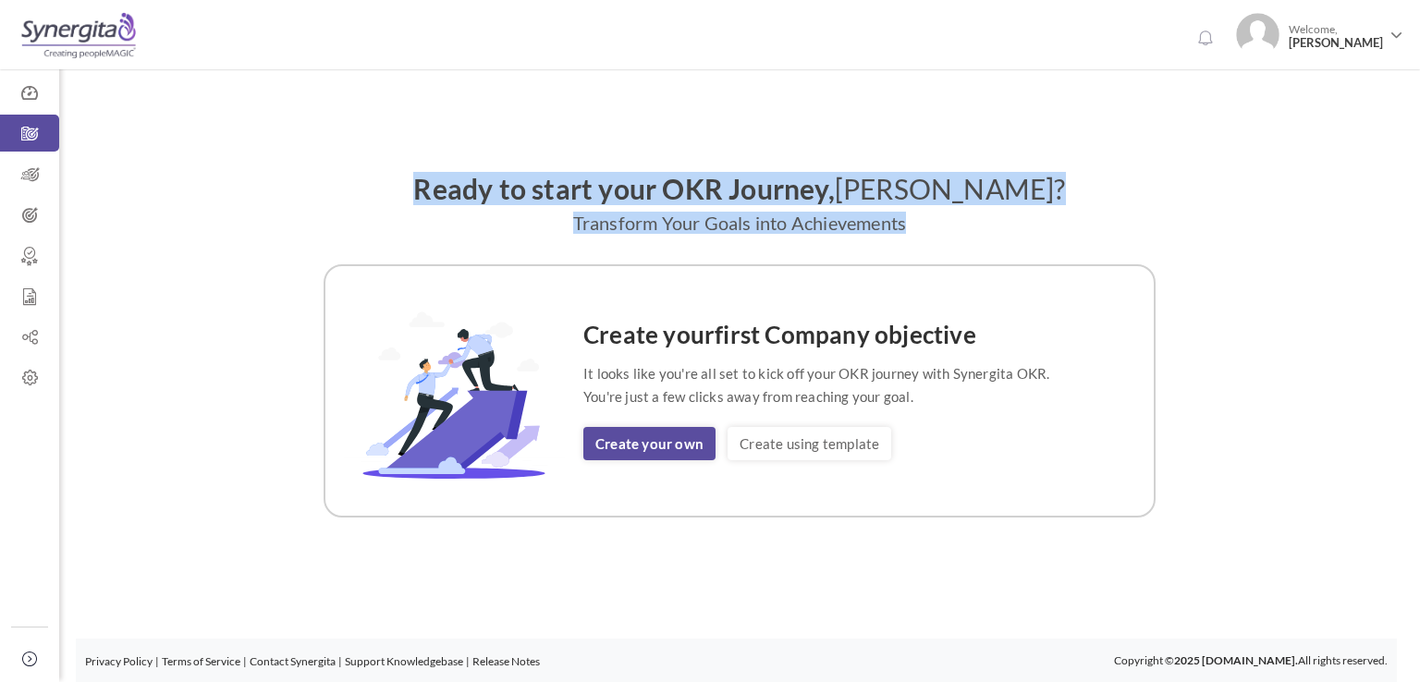
drag, startPoint x: 430, startPoint y: 181, endPoint x: 1083, endPoint y: 236, distance: 655.7
click at [1073, 212] on div "Ready to start your OKR Journey, [PERSON_NAME]? Transform Your Goals into Achie…" at bounding box center [739, 203] width 1314 height 58
click at [1063, 229] on p "Transform Your Goals into Achievements" at bounding box center [739, 222] width 1314 height 18
